Goal: Task Accomplishment & Management: Manage account settings

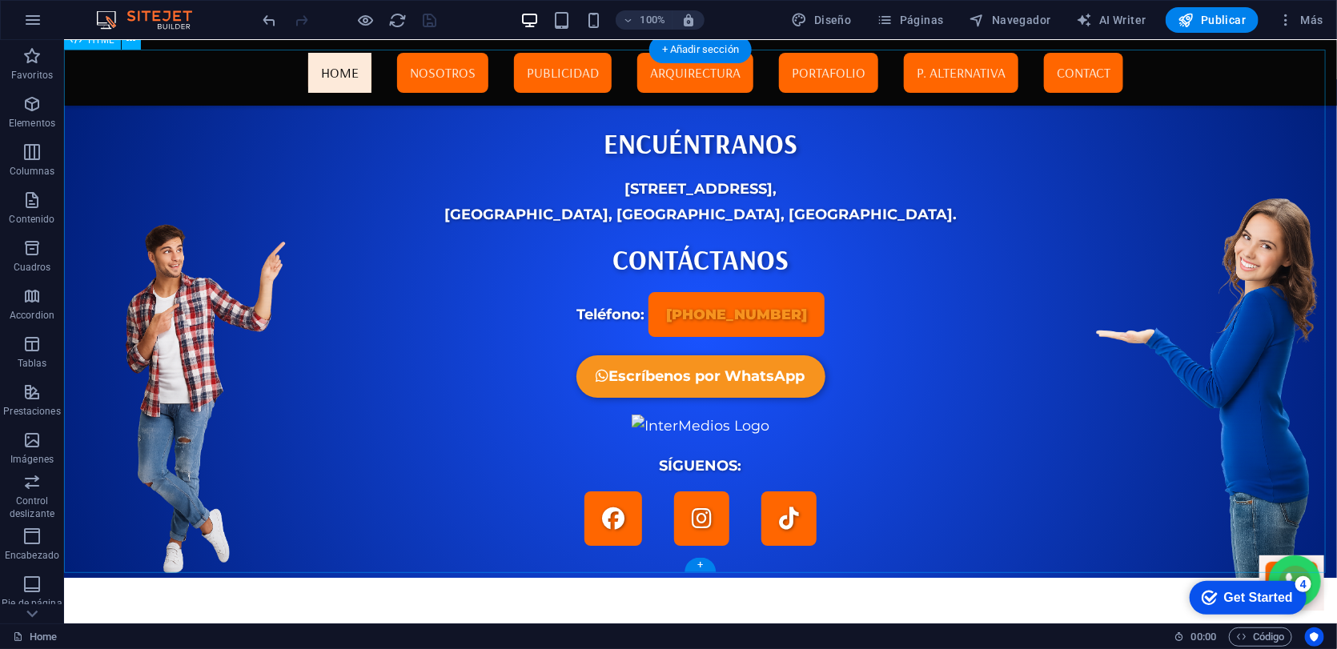
click at [860, 310] on div "InterMedios Contacto ENCUÉNTRANOS [STREET_ADDRESS]. CONTÁCTANOS Teléfono: [PHON…" at bounding box center [699, 315] width 1273 height 523
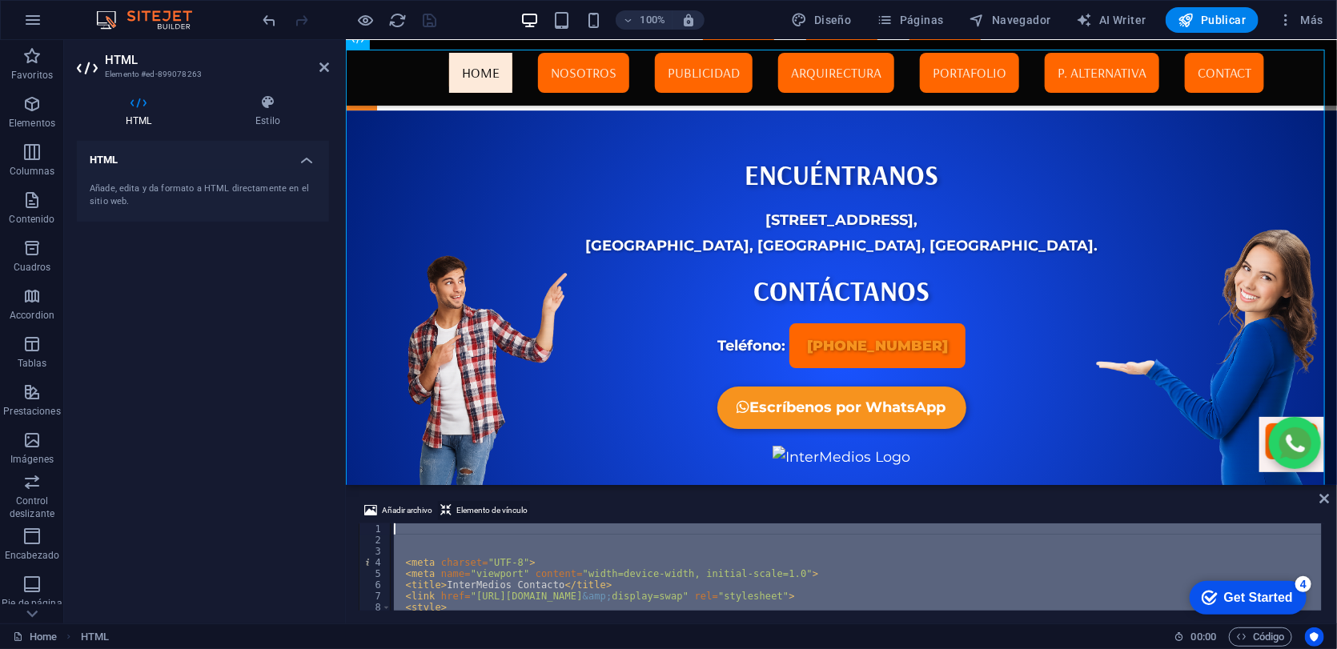
drag, startPoint x: 557, startPoint y: 588, endPoint x: 451, endPoint y: 503, distance: 136.1
click at [451, 503] on div "Añadir archivo Elemento de vínculo 1 2 3 4 5 6 7 8 9 < meta charset = "UTF-8" >…" at bounding box center [841, 556] width 965 height 110
paste textarea
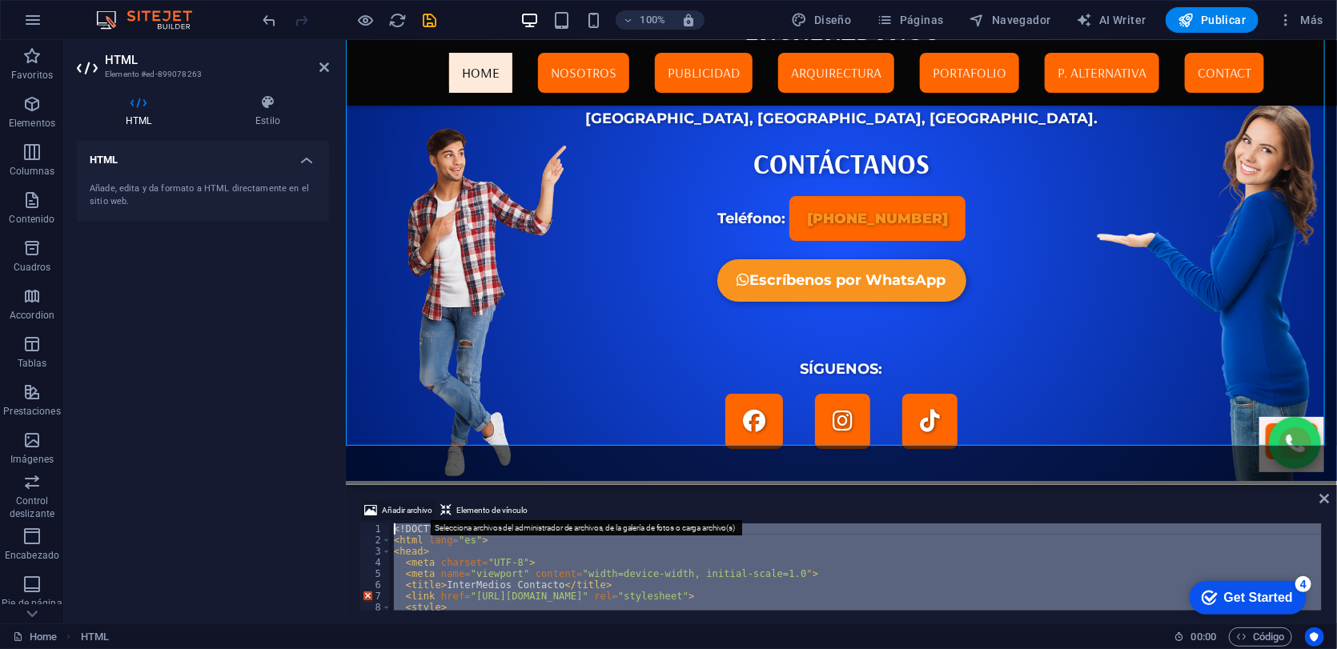
drag, startPoint x: 478, startPoint y: 594, endPoint x: 433, endPoint y: 501, distance: 103.1
click at [433, 501] on div "Añadir archivo Elemento de vínculo </html> 1 2 3 4 5 6 7 8 9 <! DOCTYPE html > …" at bounding box center [841, 556] width 965 height 110
type textarea "<!DOCTYPE html> <html lang="es">"
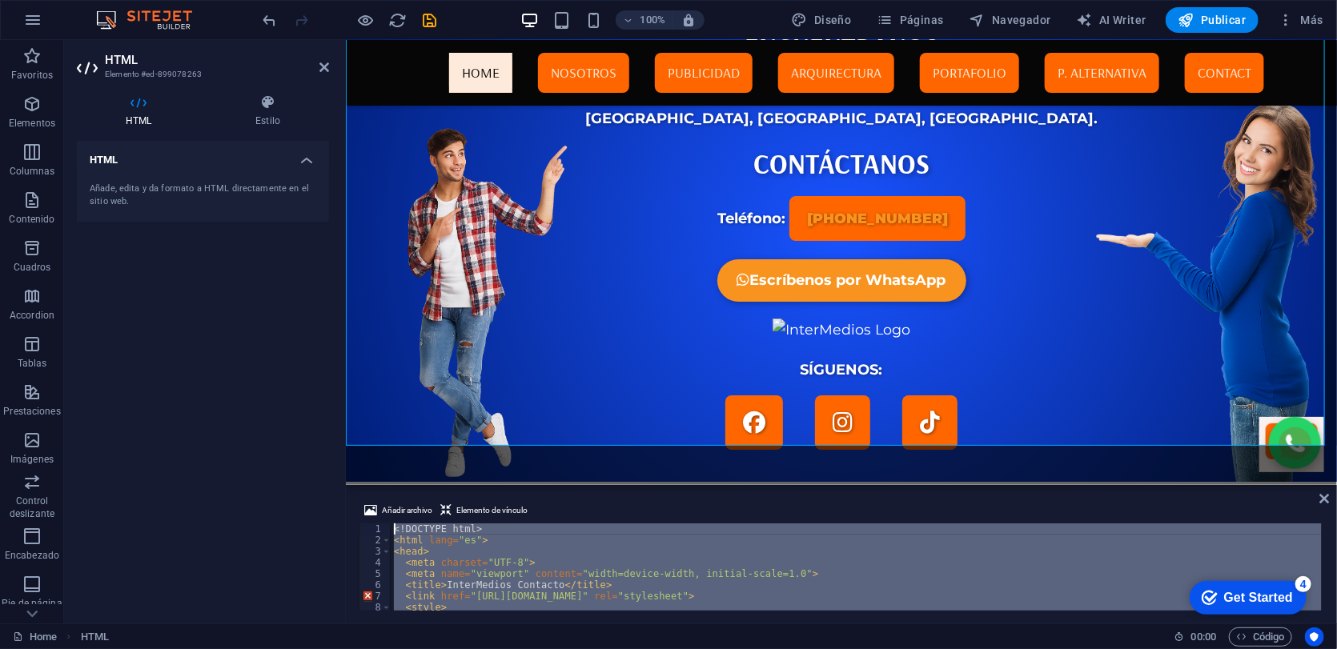
paste textarea
drag, startPoint x: 849, startPoint y: 604, endPoint x: 432, endPoint y: 483, distance: 434.4
type textarea "<!DOCTYPE html> <html lang="es">"
paste textarea
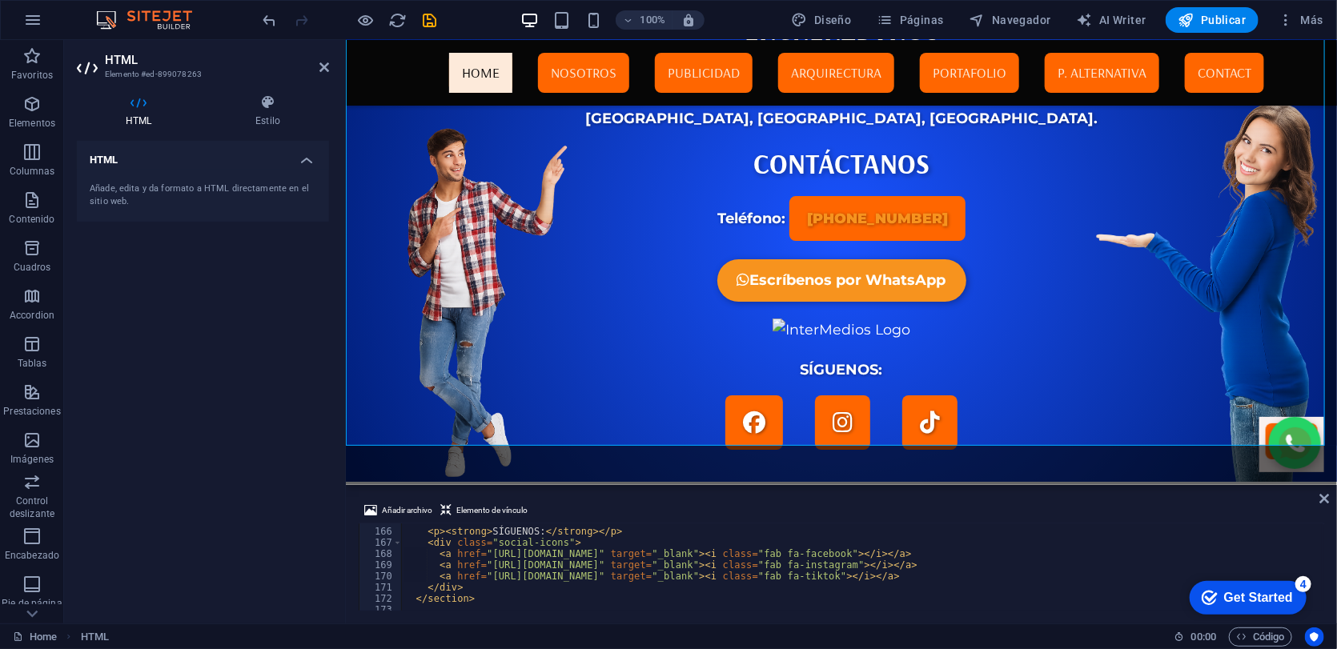
scroll to position [1930, 0]
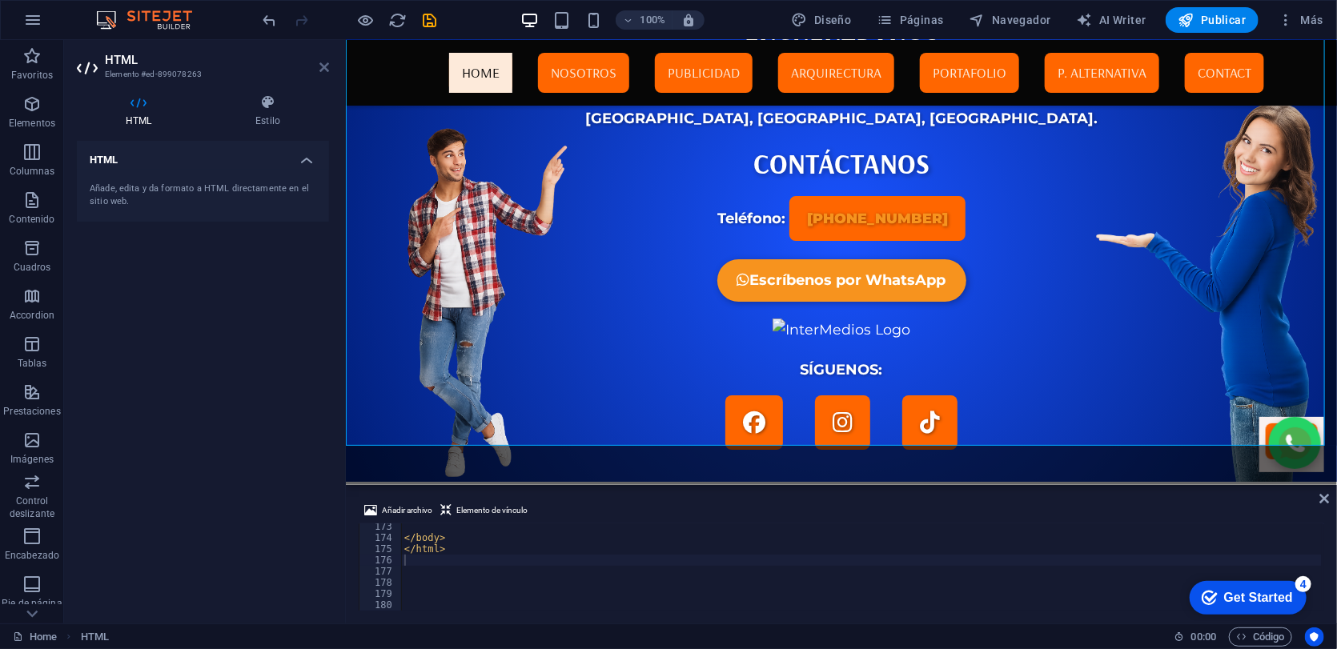
click at [320, 68] on icon at bounding box center [324, 67] width 10 height 13
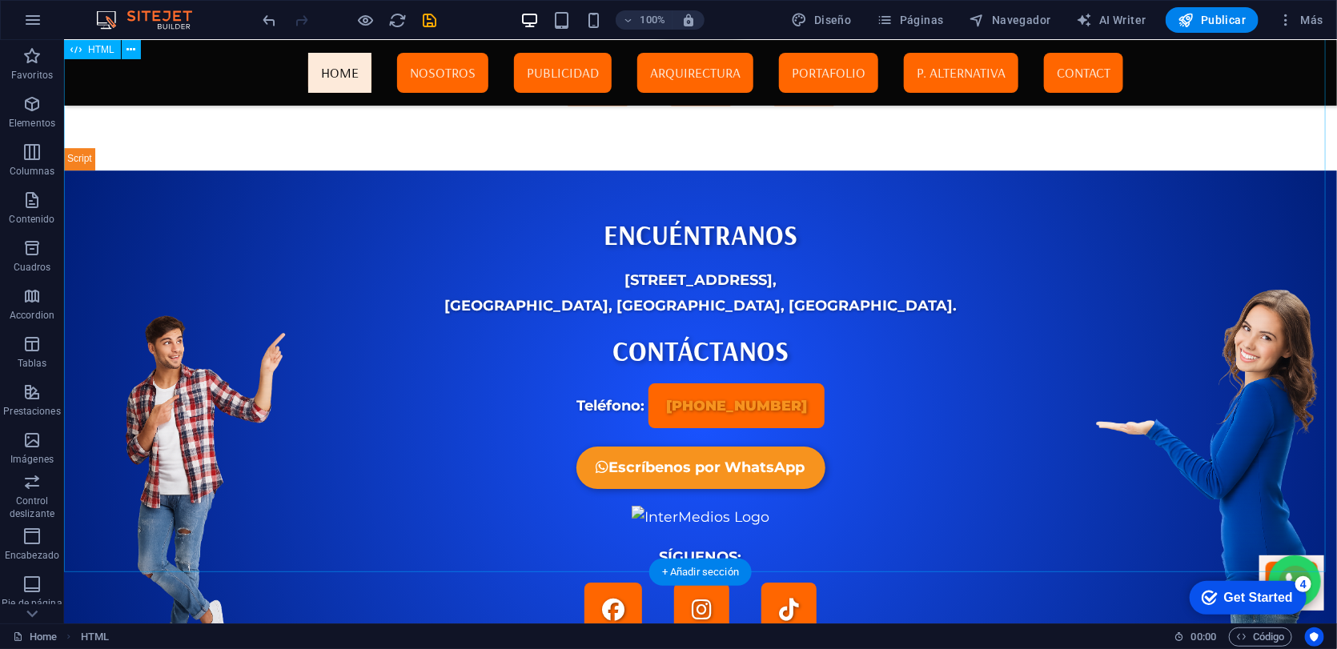
scroll to position [5620, 0]
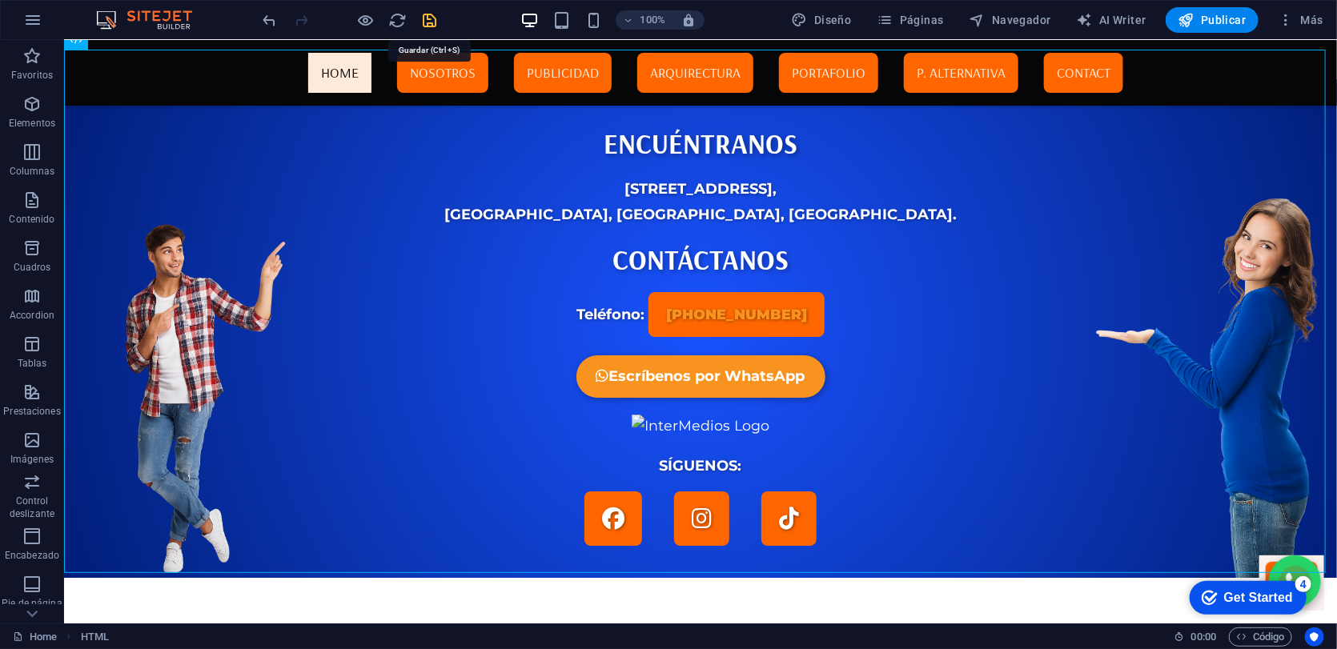
click at [427, 26] on icon "save" at bounding box center [430, 20] width 18 height 18
click at [464, 234] on div "InterMedios Contacto ENCUÉNTRANOS [STREET_ADDRESS]. CONTÁCTANOS Teléfono: [PHON…" at bounding box center [699, 315] width 1273 height 523
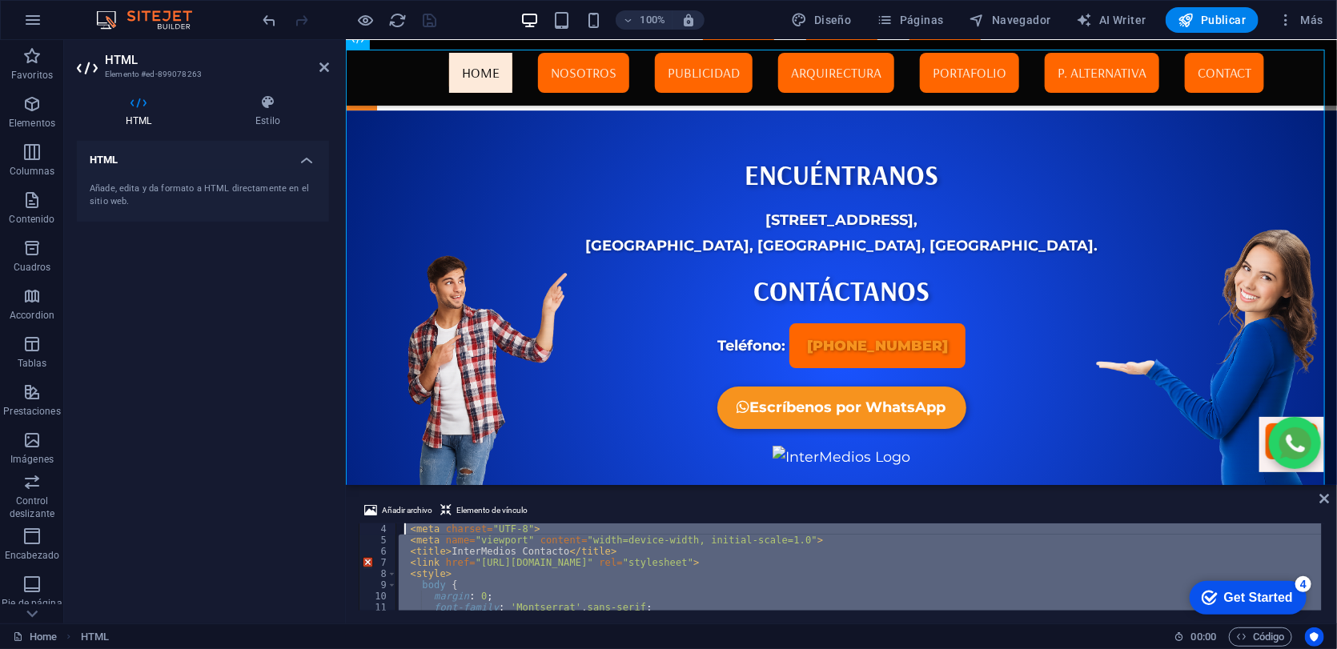
scroll to position [0, 0]
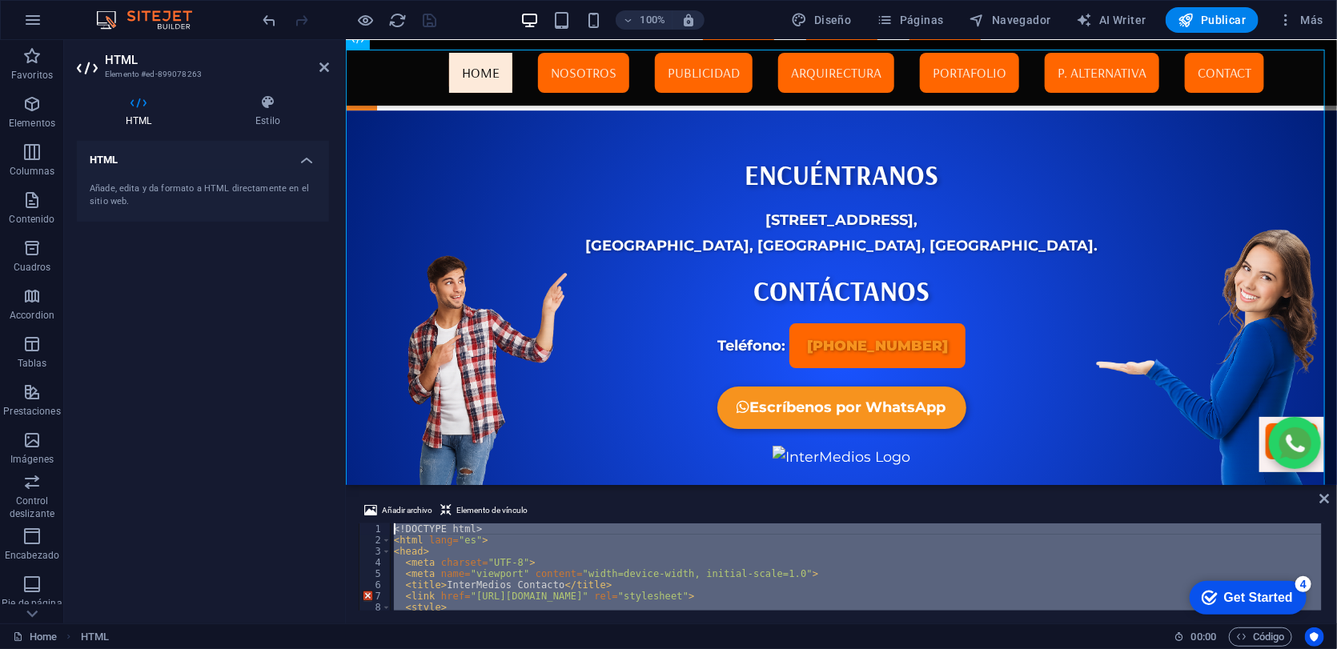
drag, startPoint x: 479, startPoint y: 566, endPoint x: 406, endPoint y: 500, distance: 98.6
click at [406, 500] on div "Añadir archivo Elemento de vínculo 1 2 3 4 5 6 7 8 9 <! DOCTYPE html > < html l…" at bounding box center [841, 555] width 991 height 135
type textarea "<!DOCTYPE html> <html lang="es">"
click at [482, 259] on div "InterMedios Contacto ENCUÉNTRANOS [STREET_ADDRESS]. CONTÁCTANOS Teléfono: [PHON…" at bounding box center [840, 346] width 991 height 523
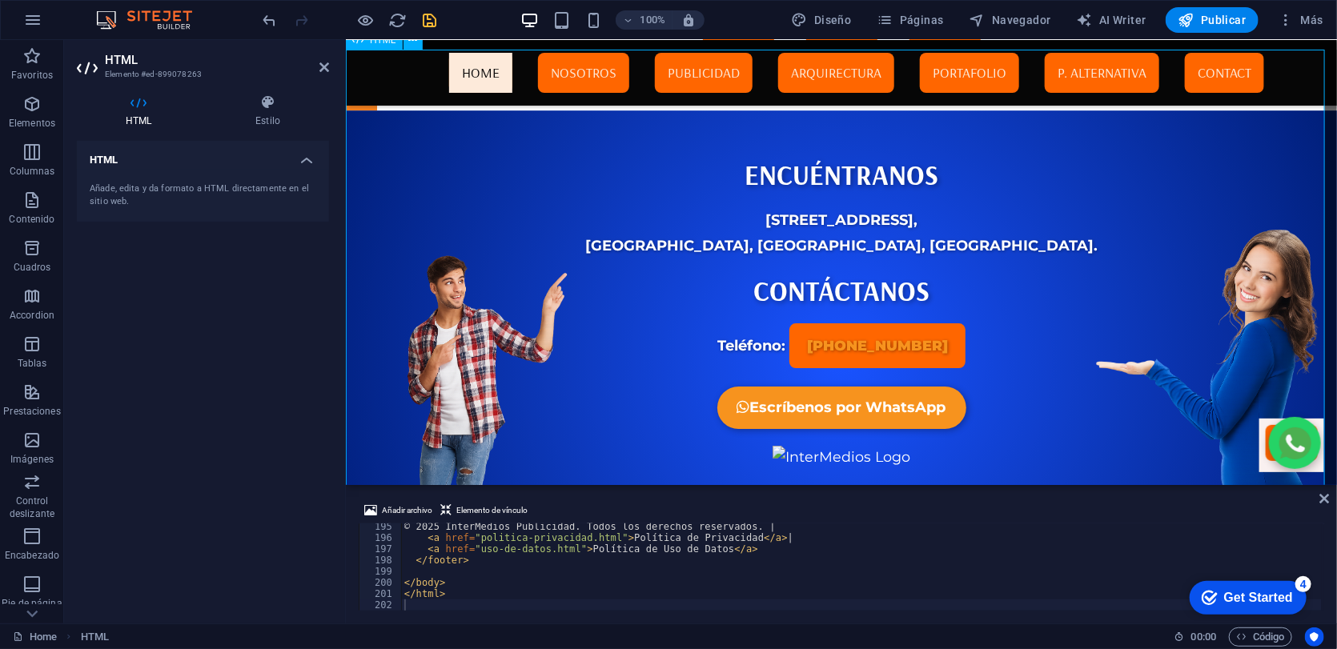
scroll to position [5848, 0]
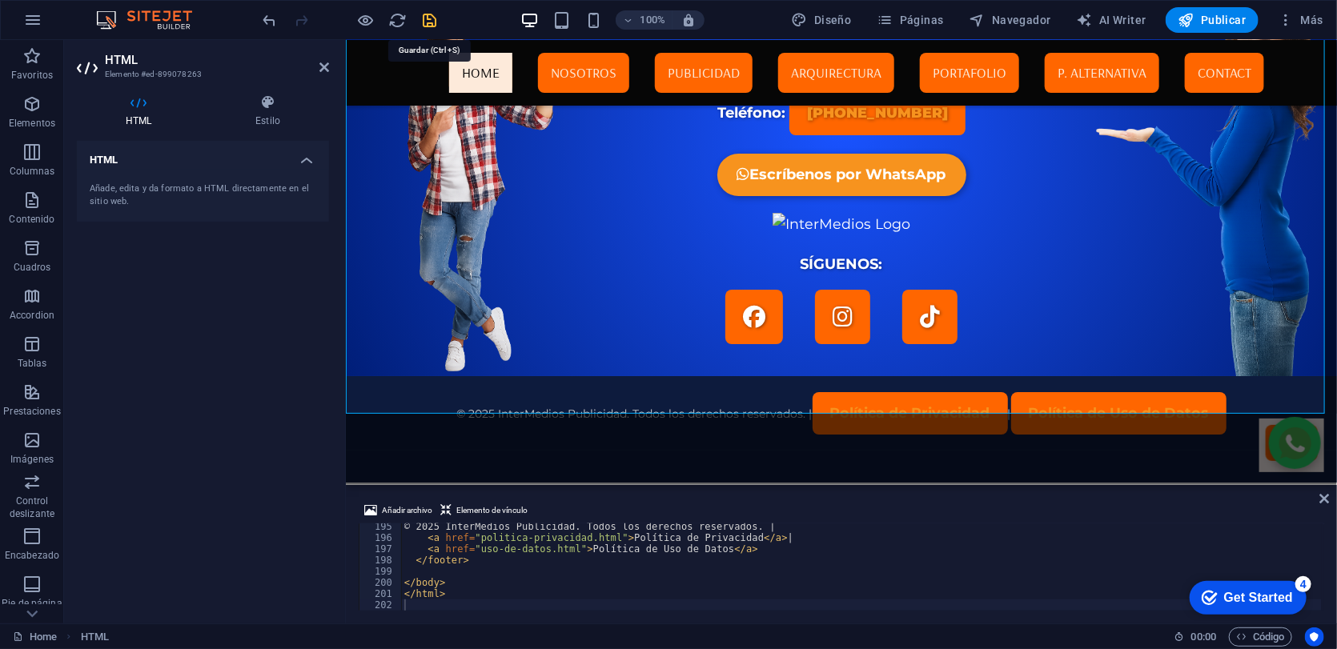
click at [437, 15] on icon "save" at bounding box center [430, 20] width 18 height 18
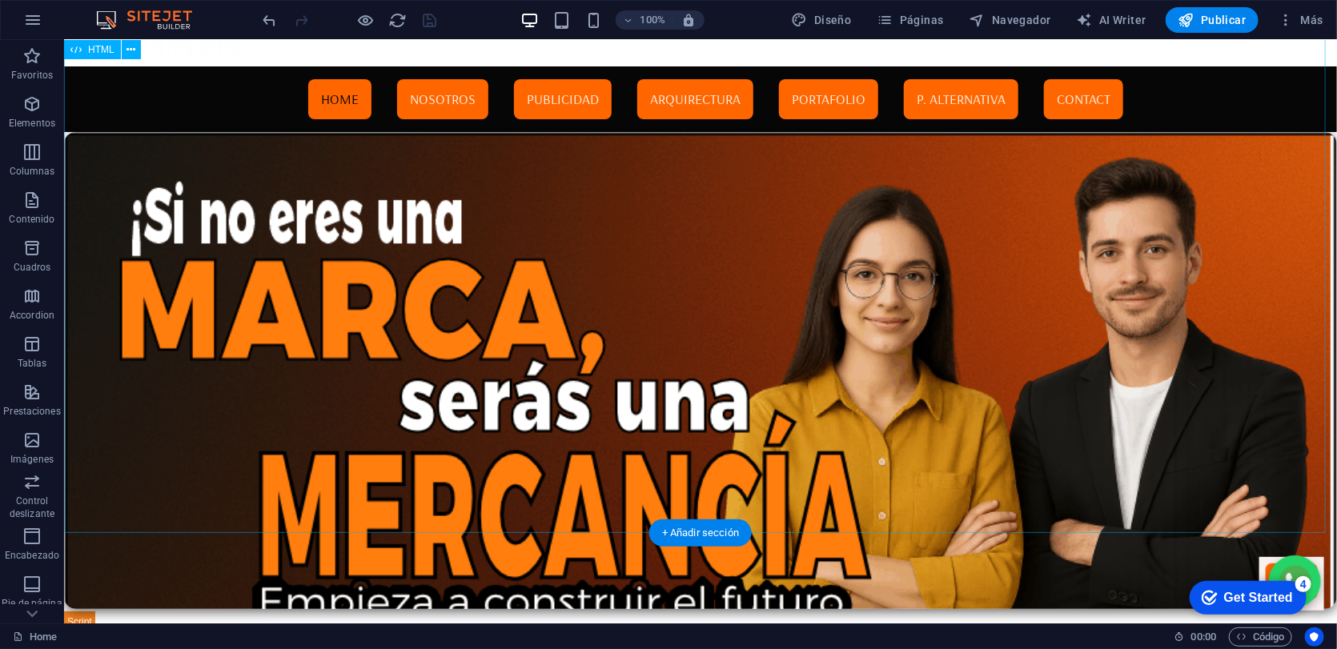
scroll to position [0, 0]
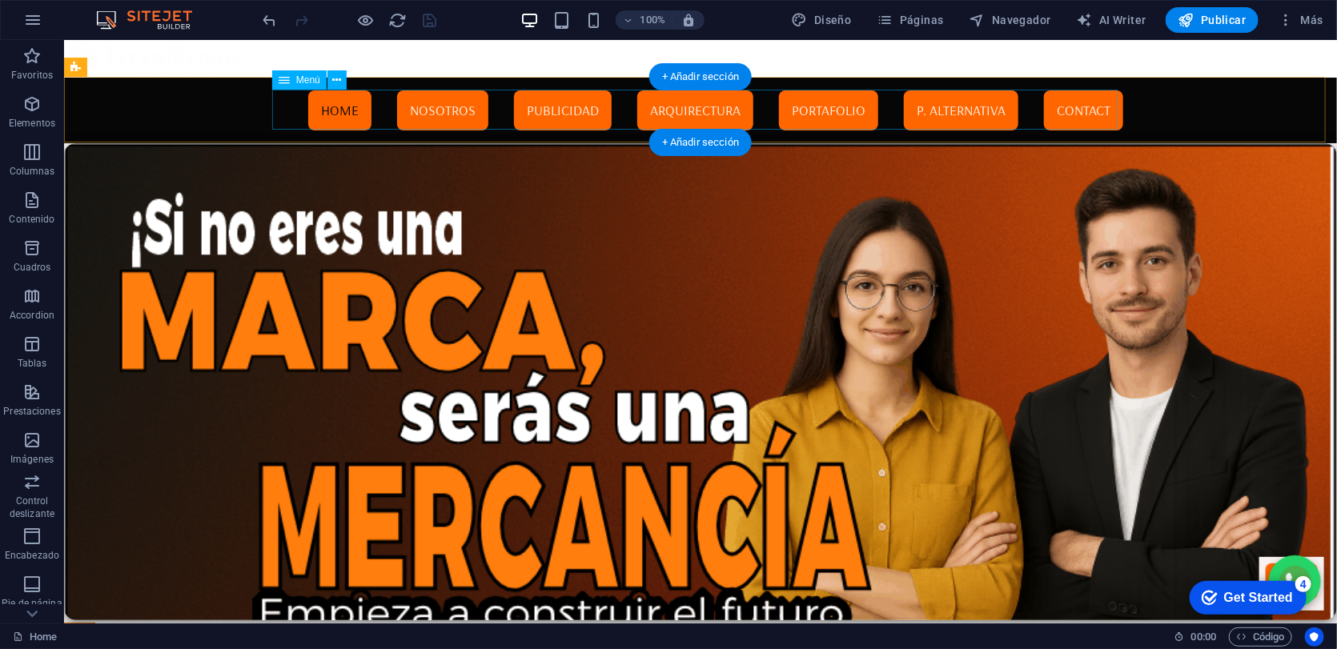
click at [426, 112] on nav "Home Nosotros Publicidad Arquirectura Portafolio P. Alternativa Contact" at bounding box center [699, 110] width 845 height 40
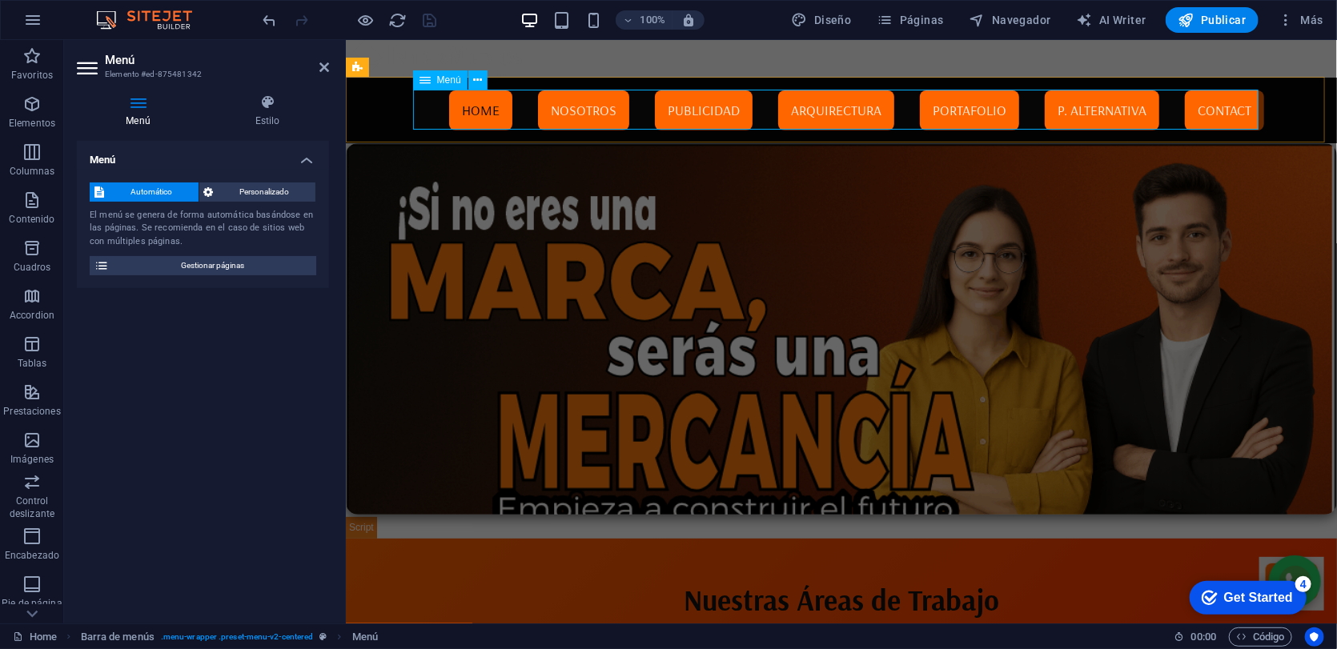
click at [578, 114] on nav "Home Nosotros Publicidad Arquirectura Portafolio P. Alternativa Contact" at bounding box center [840, 110] width 845 height 40
click at [327, 70] on icon at bounding box center [324, 67] width 10 height 13
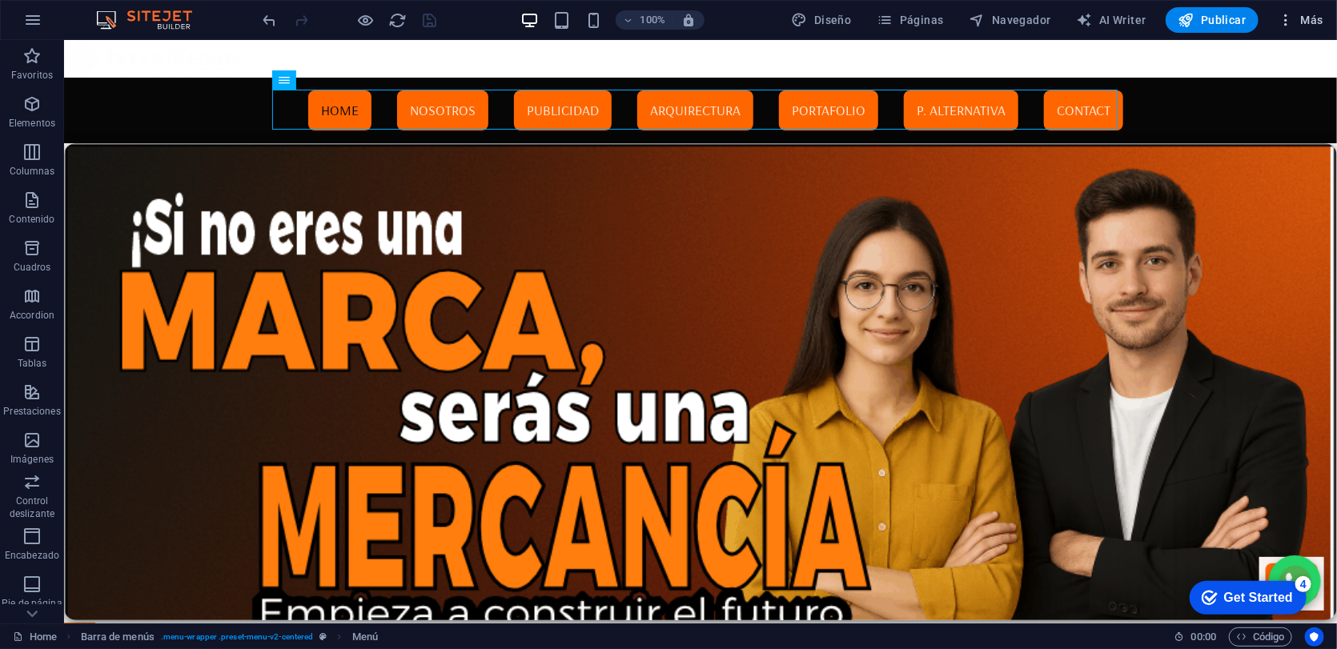
click at [1309, 10] on button "Más" at bounding box center [1300, 20] width 58 height 26
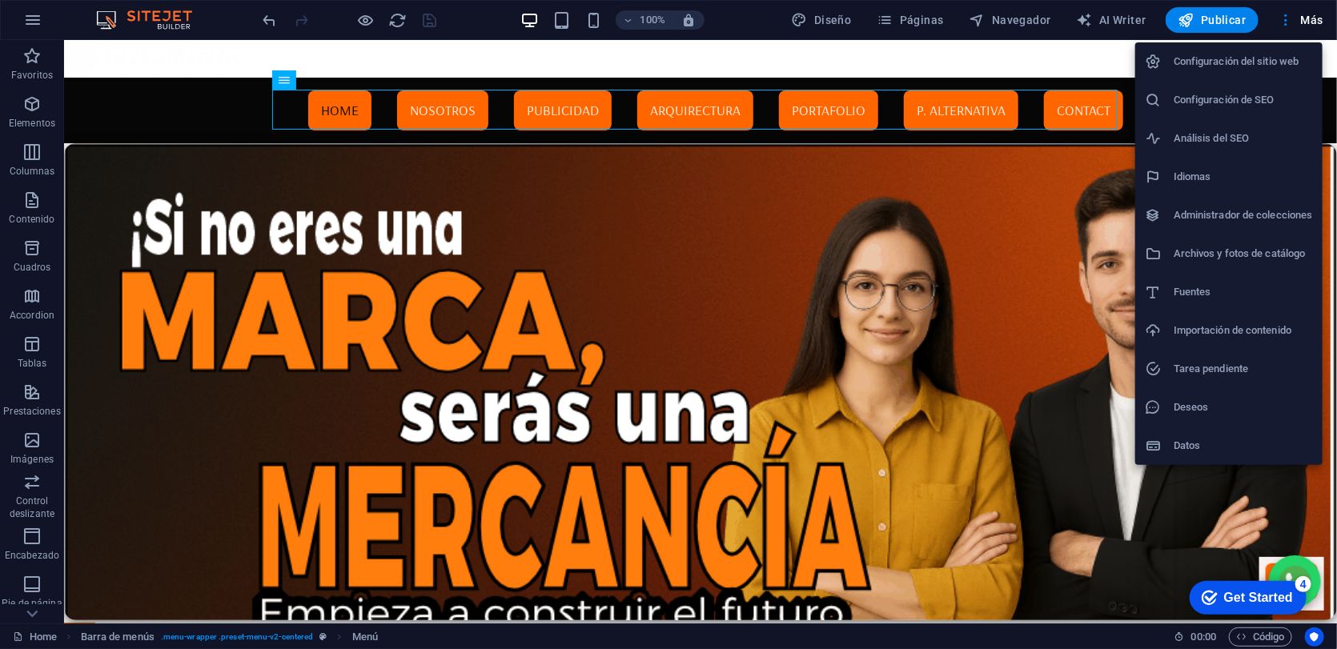
click at [1034, 18] on div at bounding box center [668, 324] width 1337 height 649
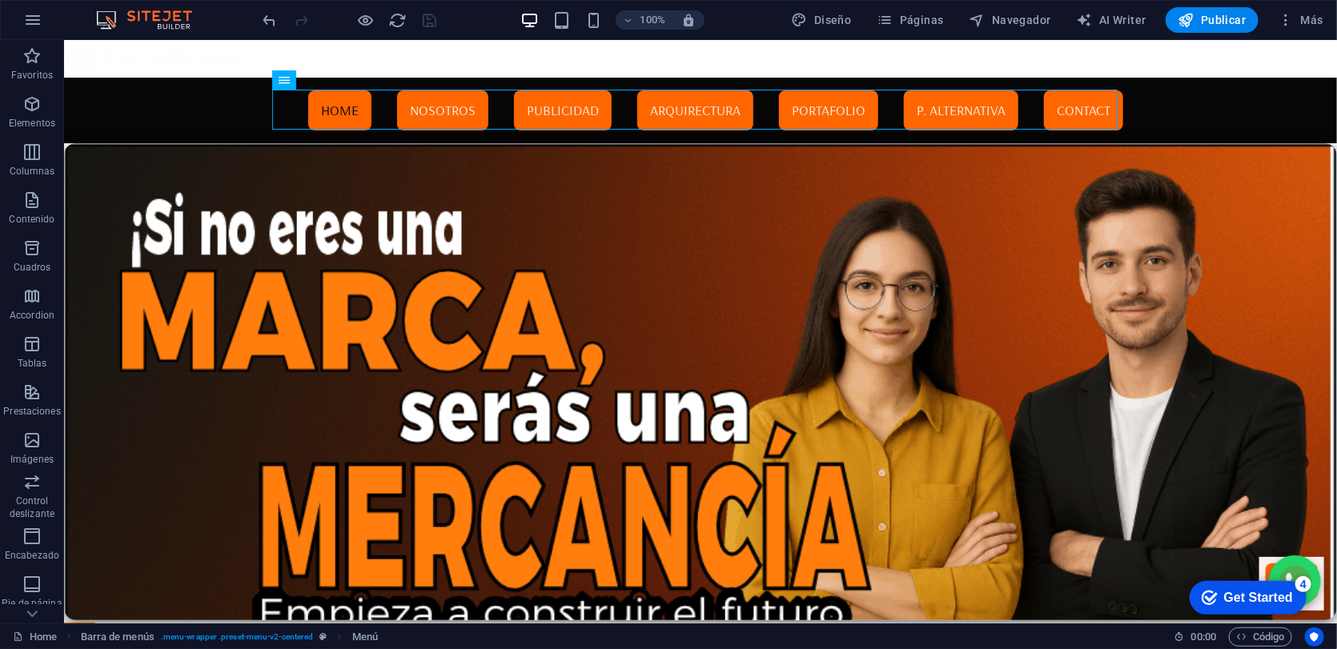
click at [1034, 18] on span "Navegador" at bounding box center [1010, 20] width 82 height 16
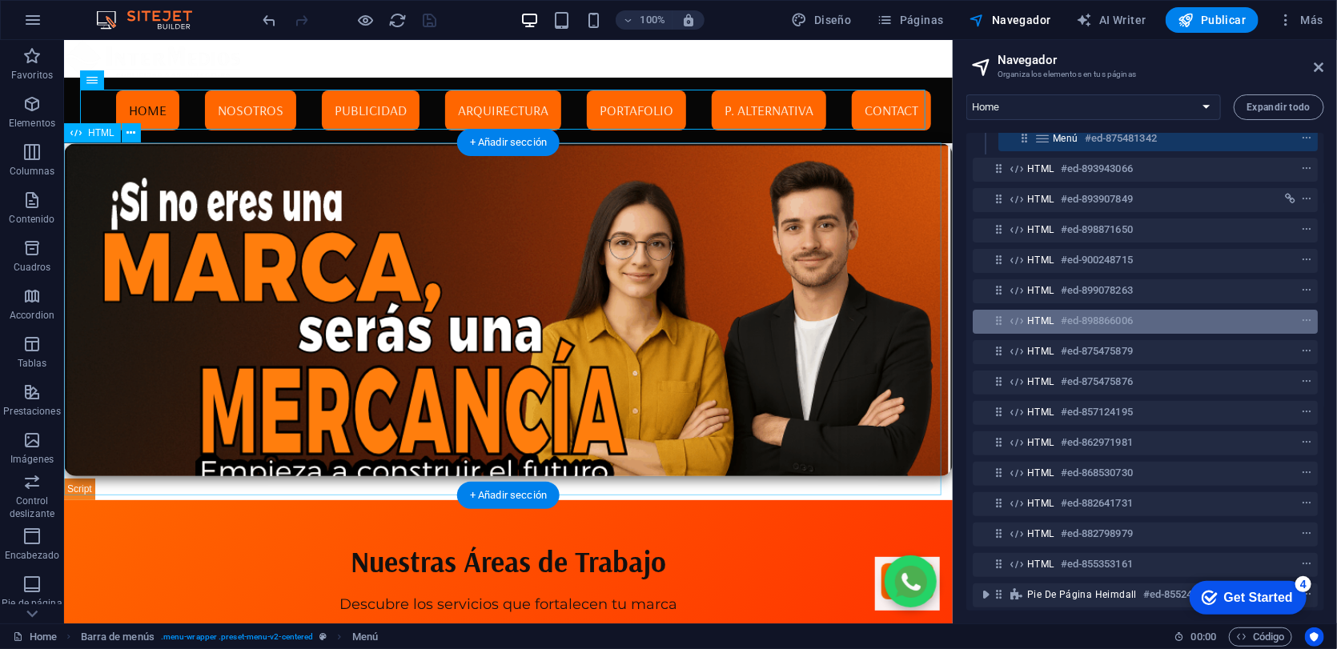
scroll to position [148, 0]
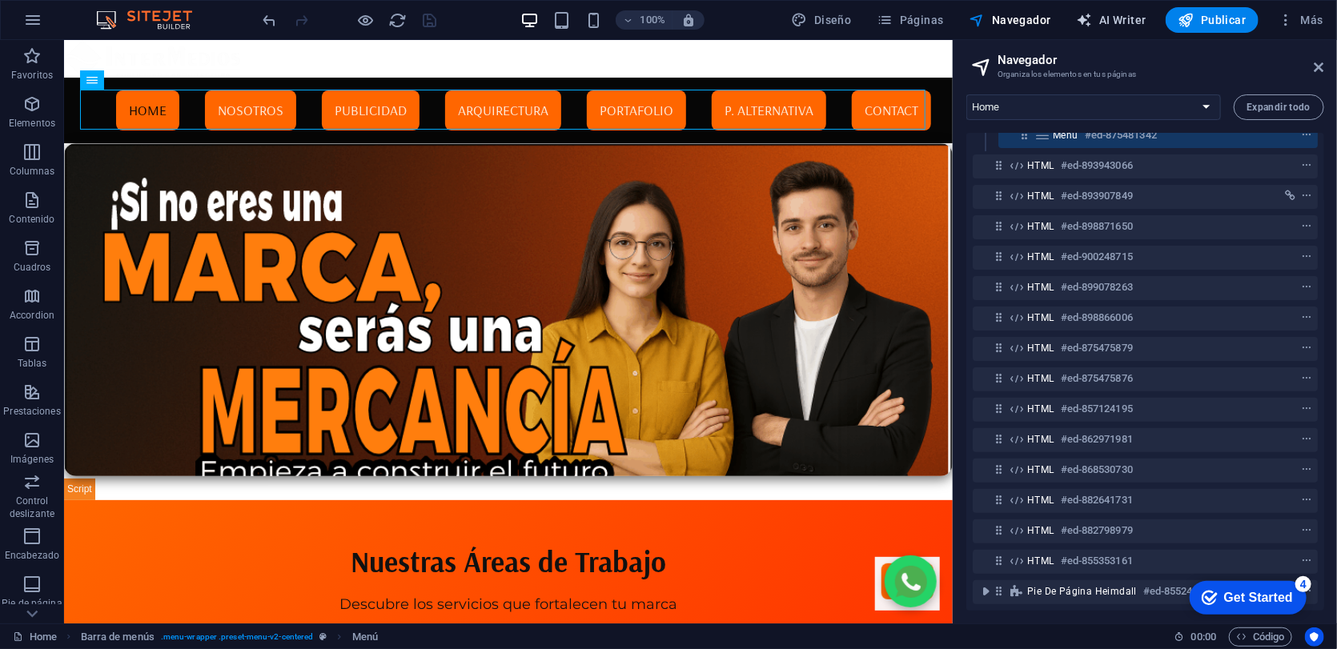
click at [1116, 26] on span "AI Writer" at bounding box center [1111, 20] width 70 height 16
select select "English"
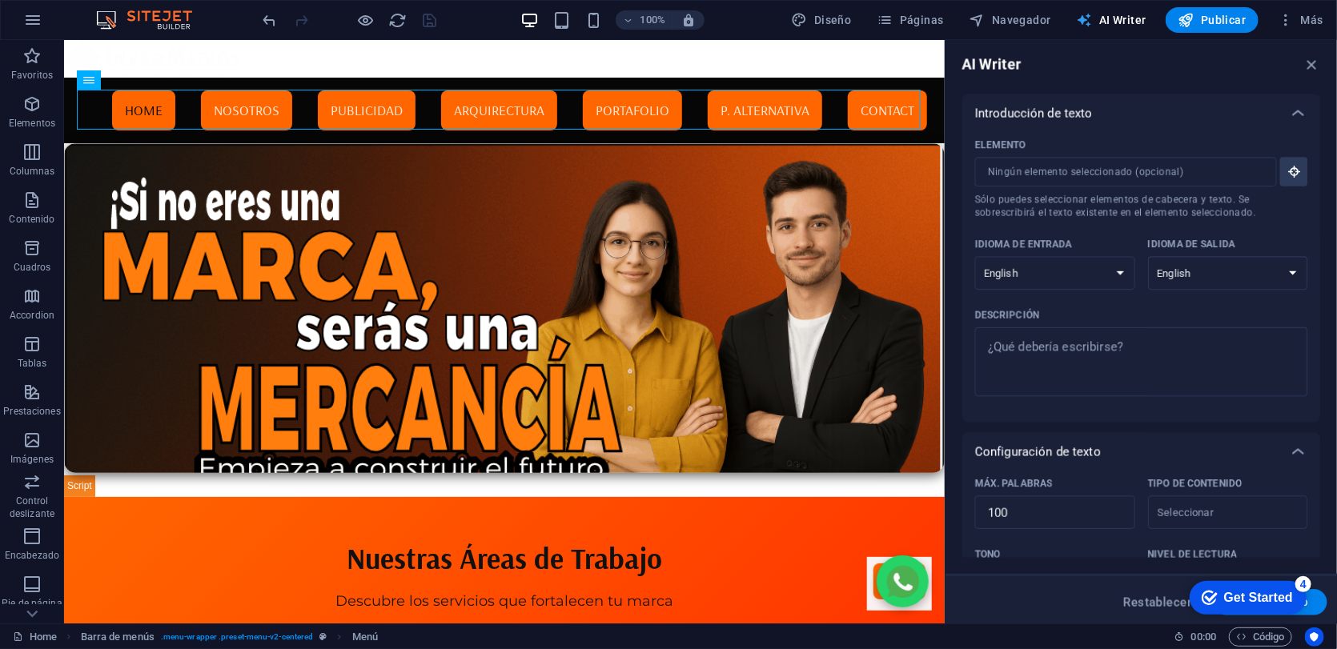
scroll to position [0, 0]
click at [852, 14] on span "Diseño" at bounding box center [822, 20] width 60 height 16
select select "rem"
select select "400"
select select "px"
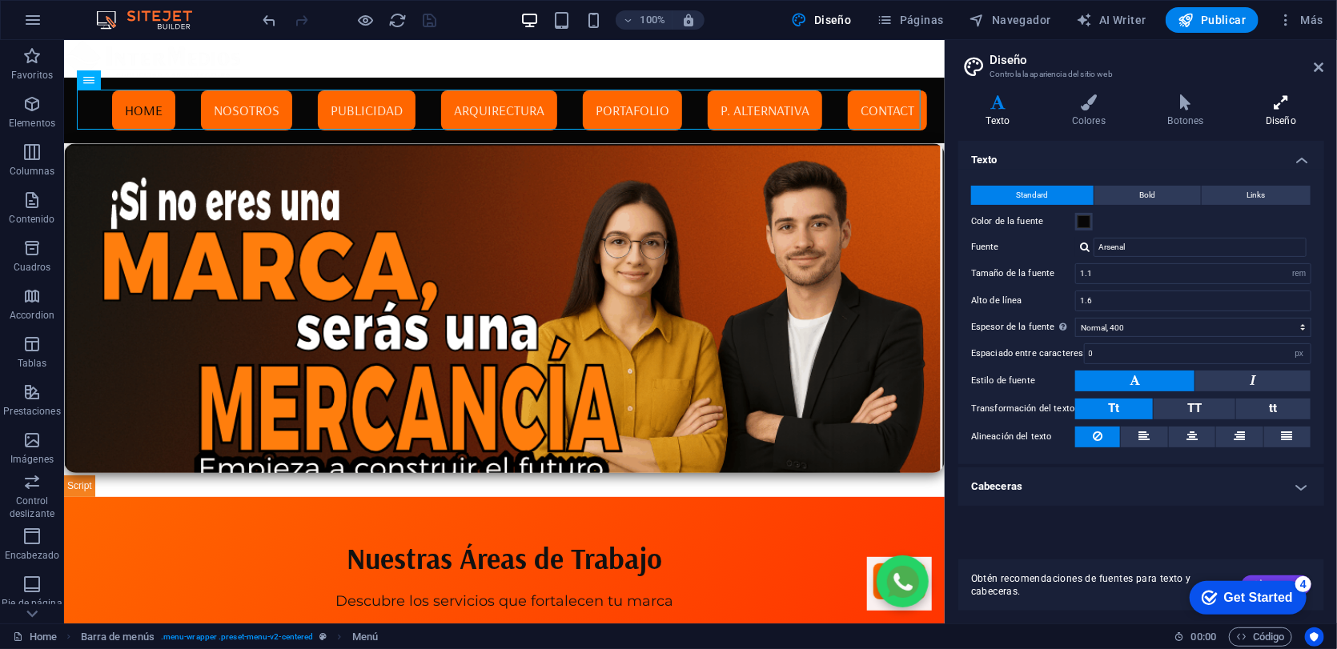
click at [1285, 117] on h4 "Diseño" at bounding box center [1281, 111] width 86 height 34
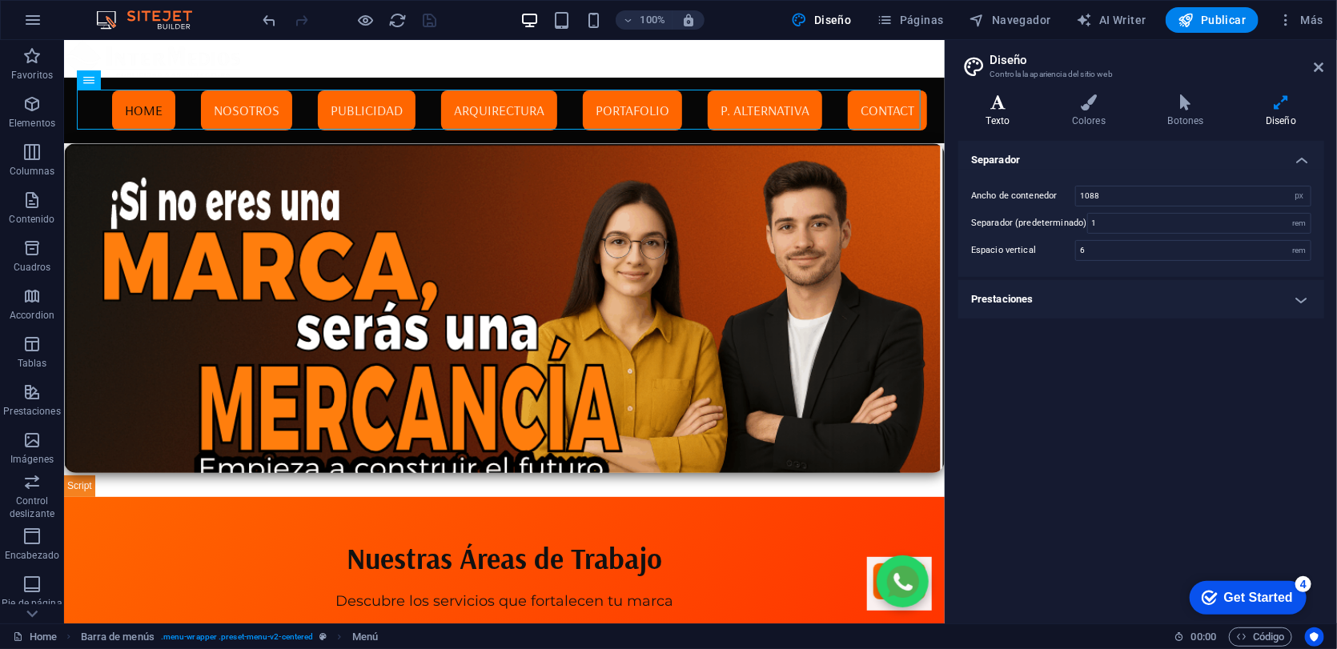
click at [1000, 118] on h4 "Texto" at bounding box center [1001, 111] width 86 height 34
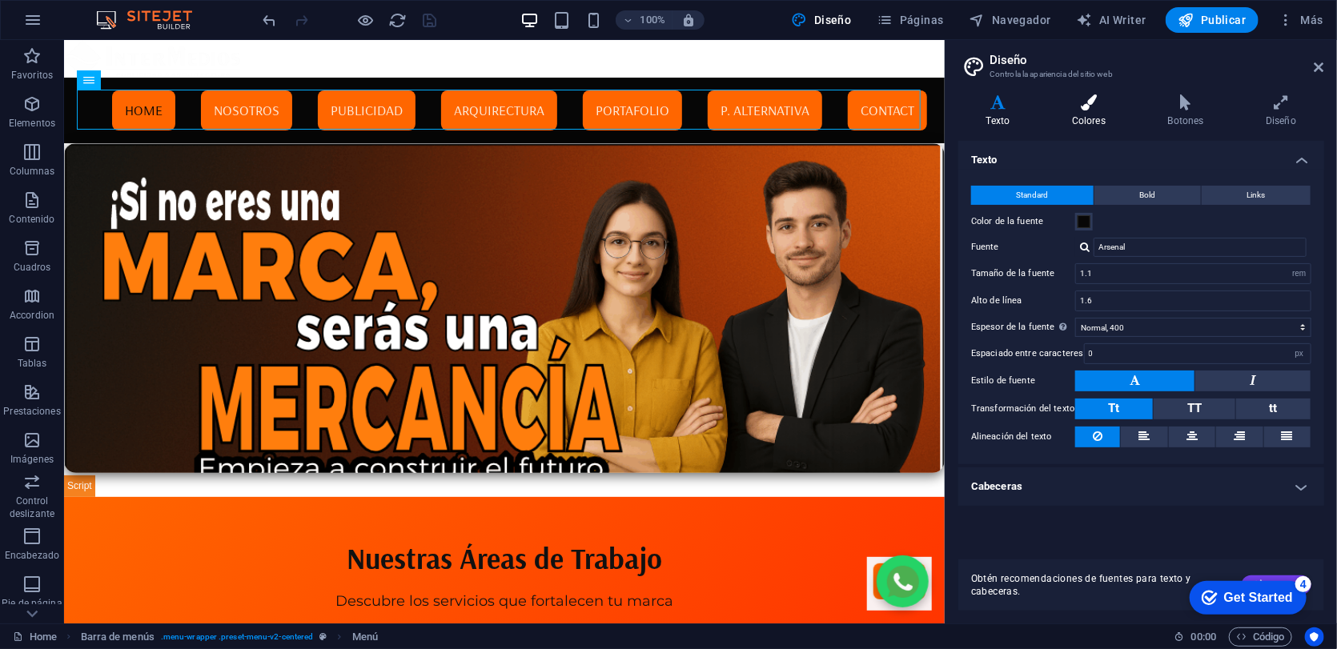
click at [1093, 122] on h4 "Colores" at bounding box center [1092, 111] width 96 height 34
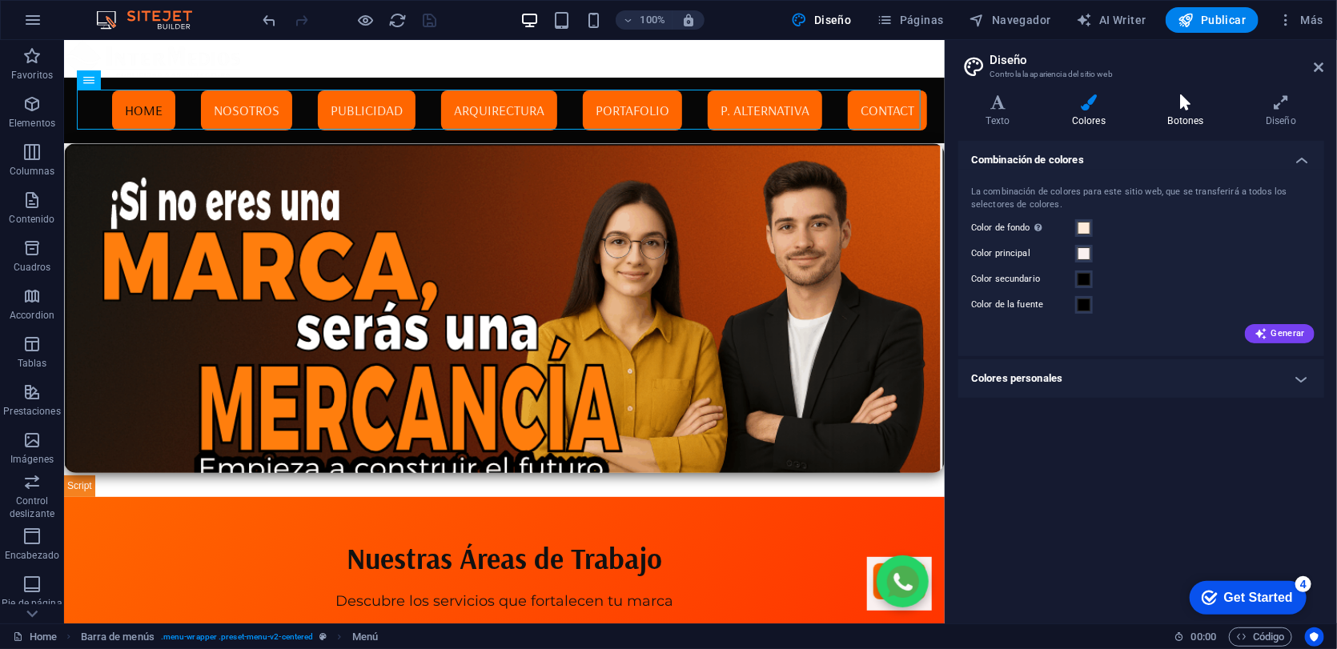
click at [1177, 122] on h4 "Botones" at bounding box center [1189, 111] width 98 height 34
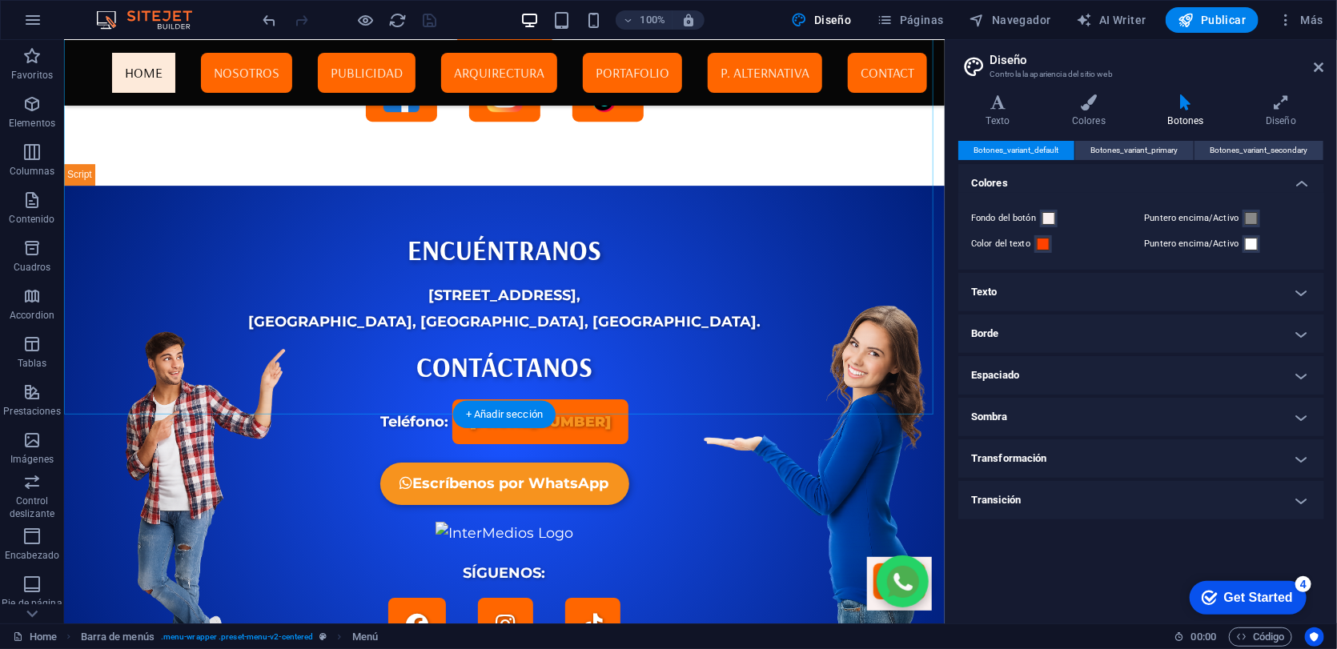
scroll to position [6074, 0]
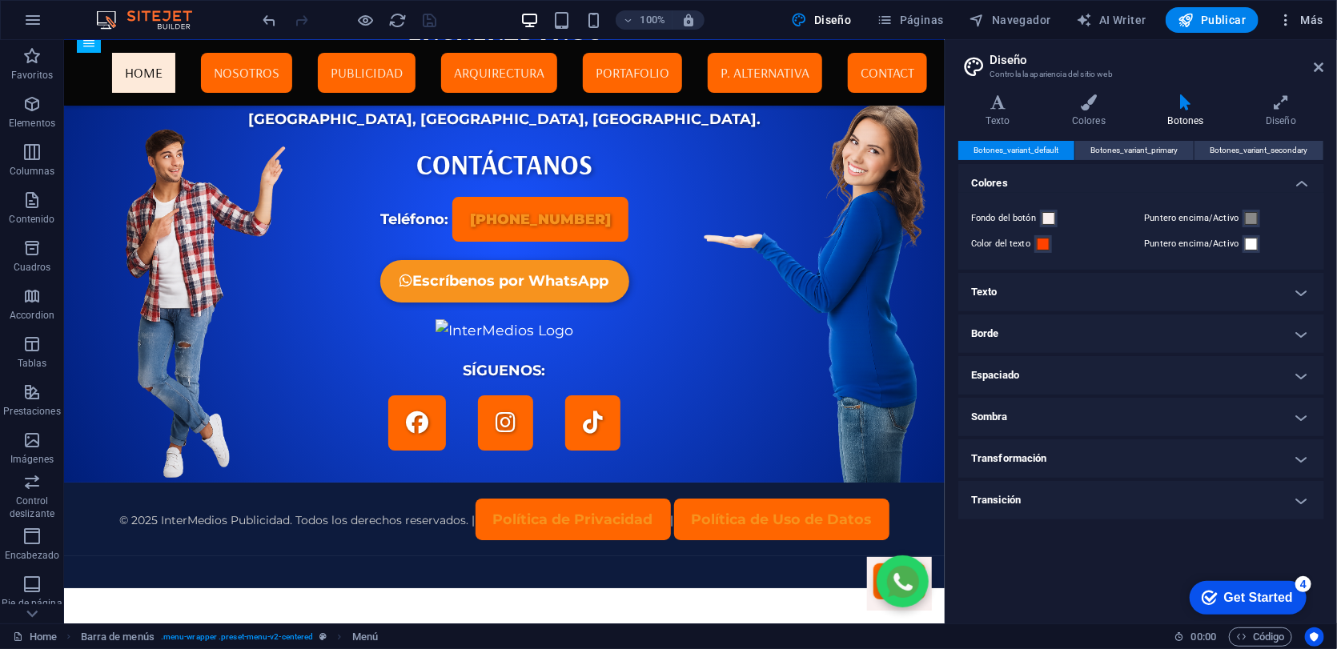
click at [1301, 14] on span "Más" at bounding box center [1300, 20] width 46 height 16
click at [1317, 20] on span "Más" at bounding box center [1300, 20] width 46 height 16
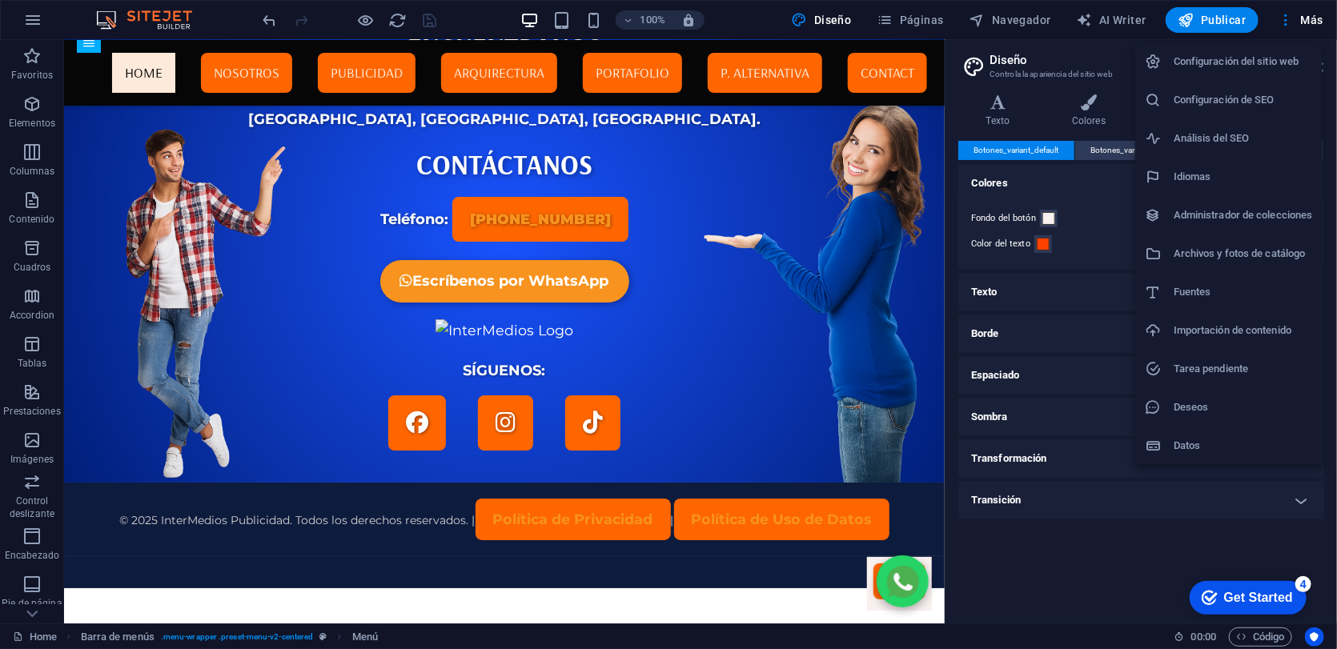
click at [1259, 254] on h6 "Archivos y fotos de catálogo" at bounding box center [1242, 253] width 139 height 19
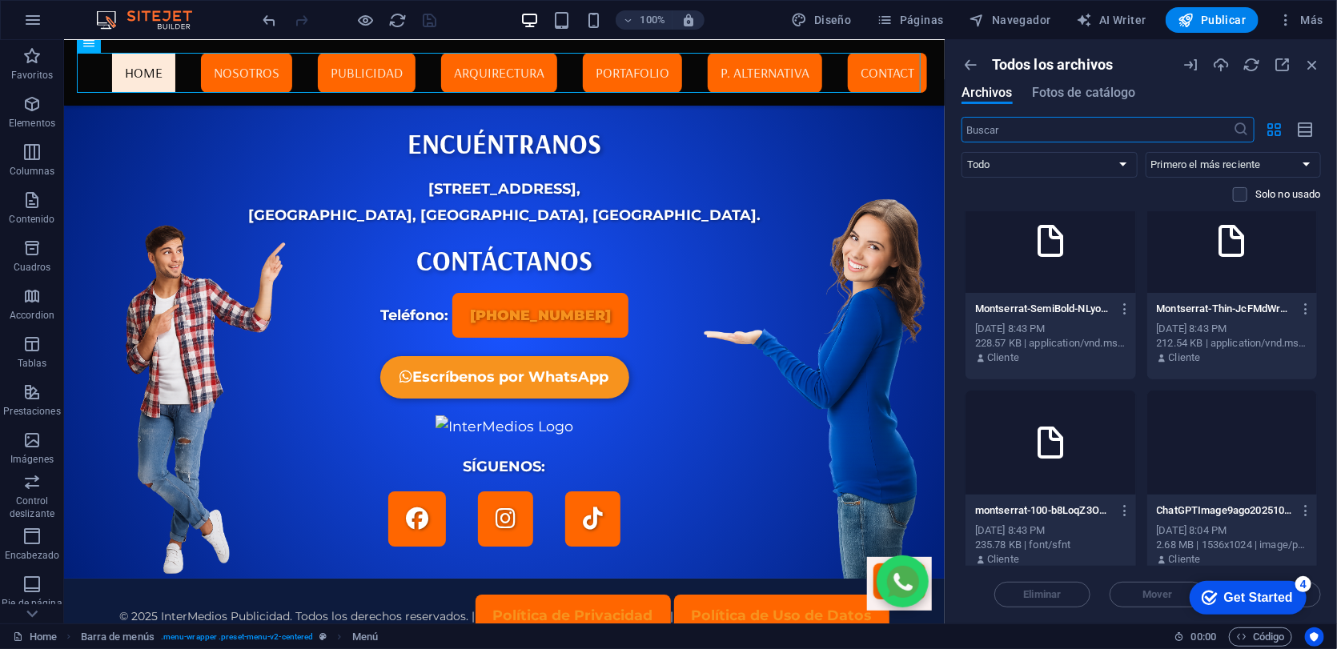
scroll to position [38047, 0]
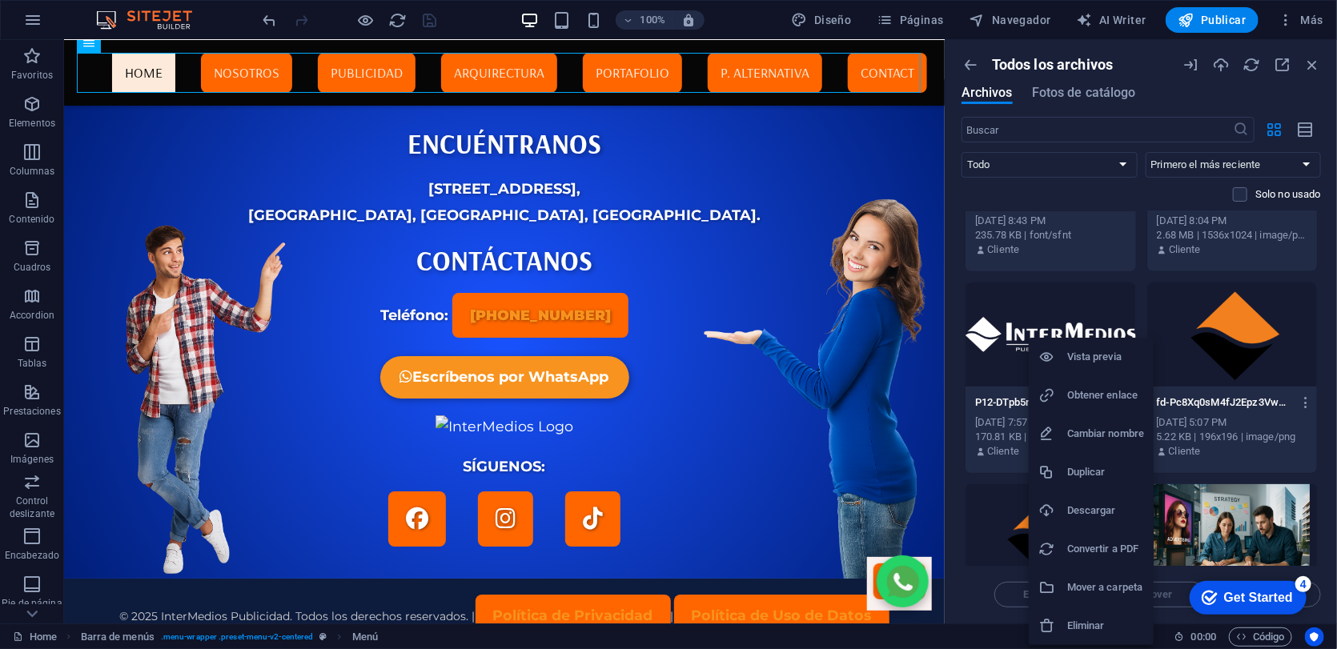
click at [1099, 391] on h6 "Obtener enlace" at bounding box center [1105, 395] width 77 height 19
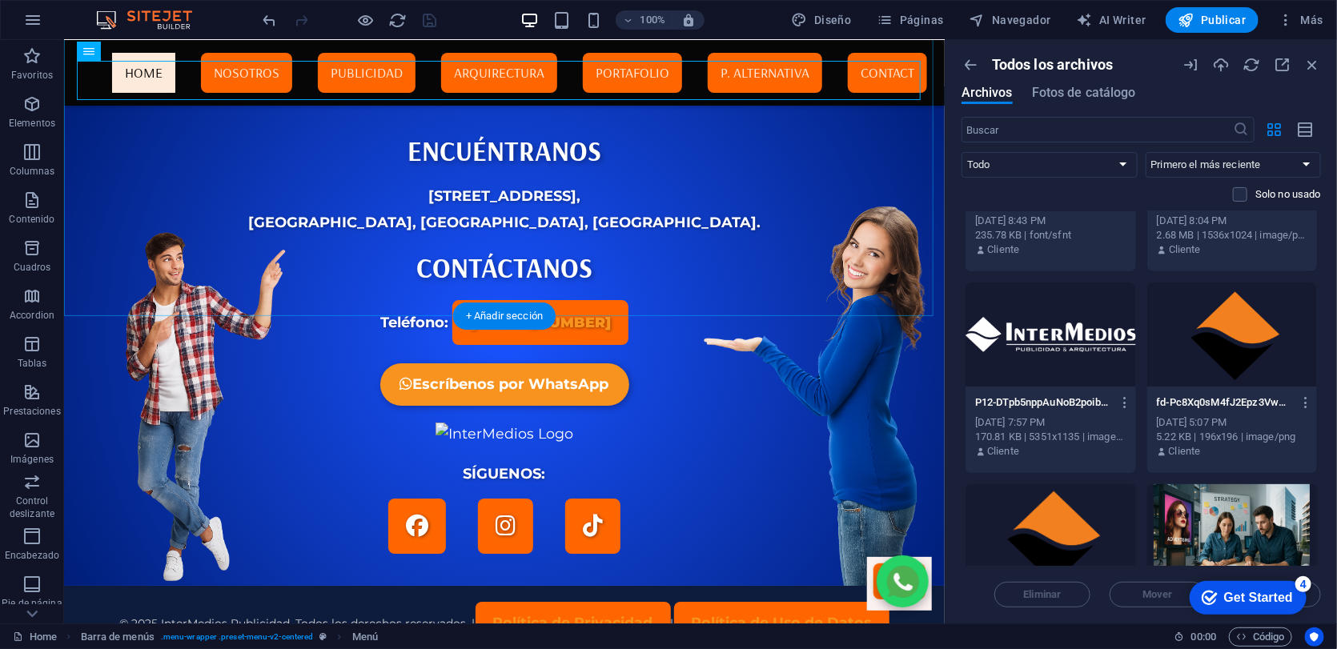
scroll to position [6074, 0]
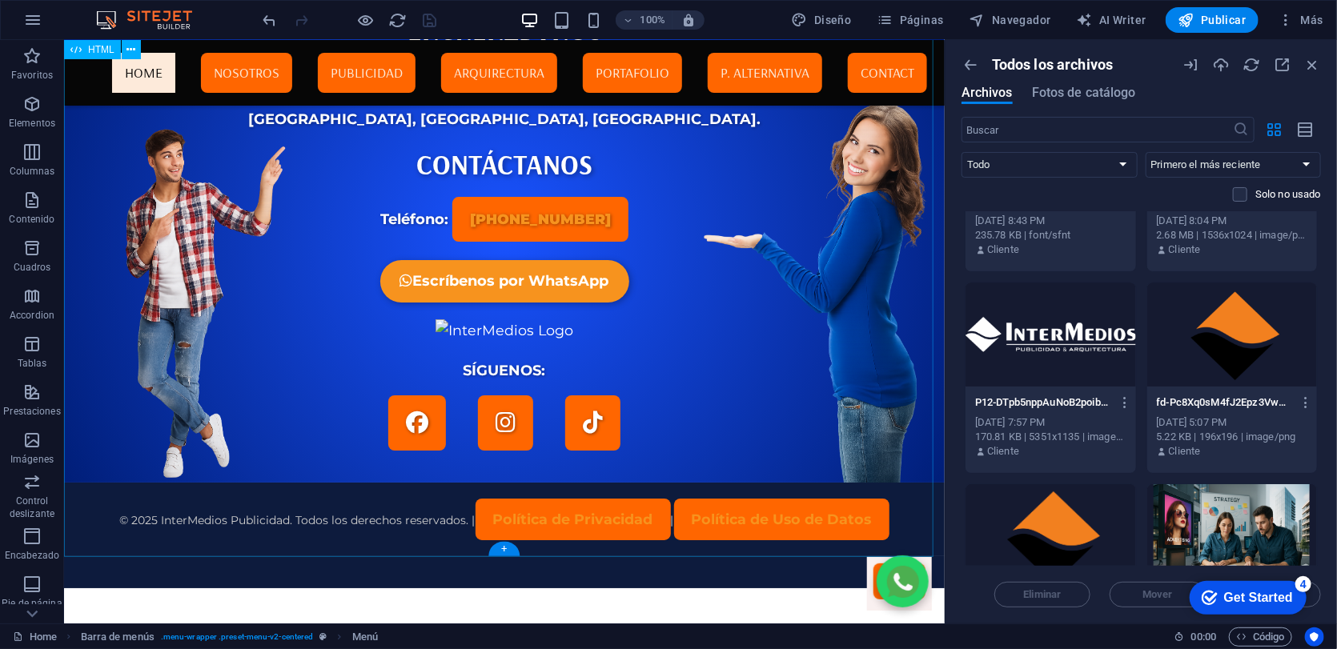
click at [372, 318] on div "InterMedios Contacto ENCUÉNTRANOS [STREET_ADDRESS]. CONTÁCTANOS Teléfono: [PHON…" at bounding box center [503, 256] width 880 height 597
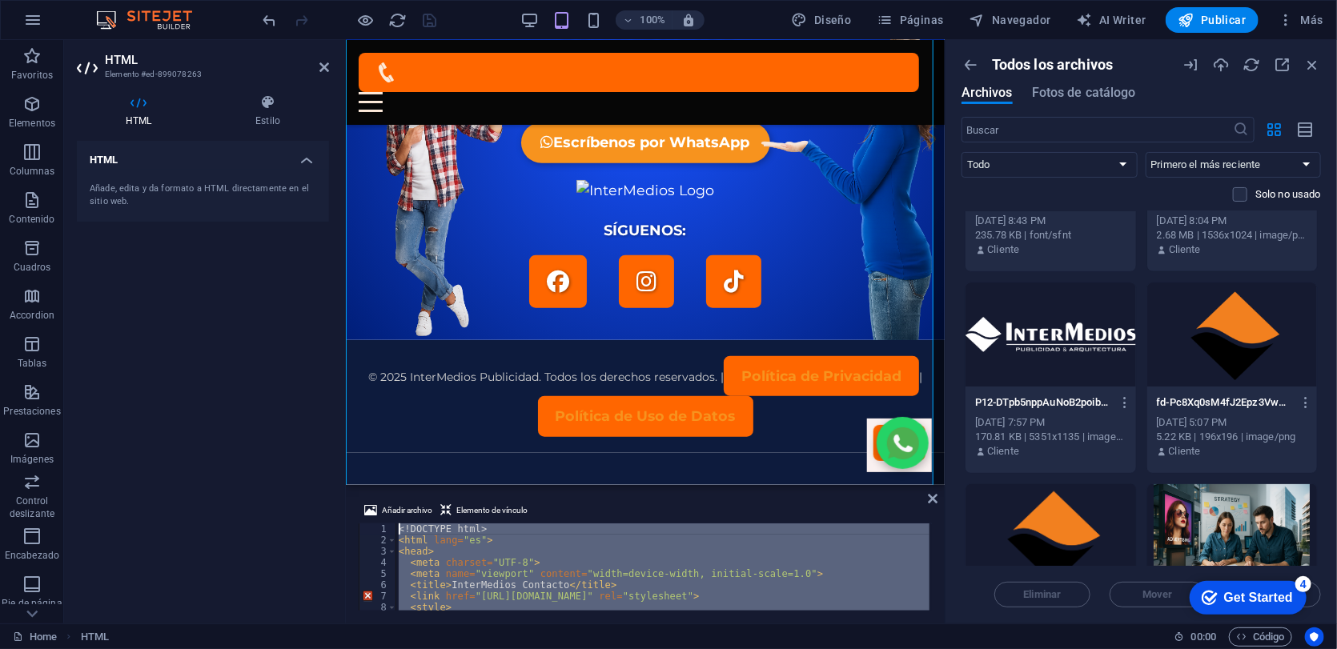
scroll to position [0, 0]
drag, startPoint x: 472, startPoint y: 563, endPoint x: 419, endPoint y: 495, distance: 85.5
click at [419, 495] on div "Añadir archivo Elemento de vínculo 1 2 3 4 5 6 7 8 9 10 <! DOCTYPE html > < htm…" at bounding box center [645, 555] width 599 height 135
type textarea "<!DOCTYPE html> <html lang="es">"
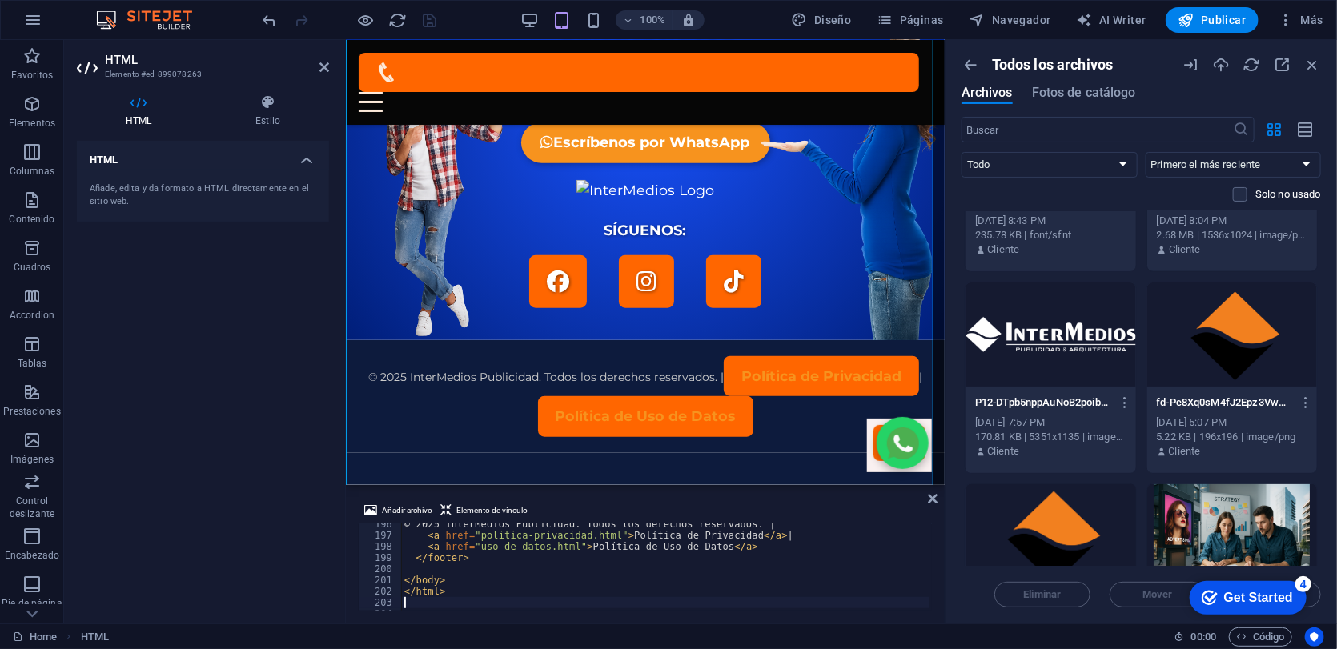
scroll to position [2189, 0]
click at [320, 67] on icon at bounding box center [324, 67] width 10 height 13
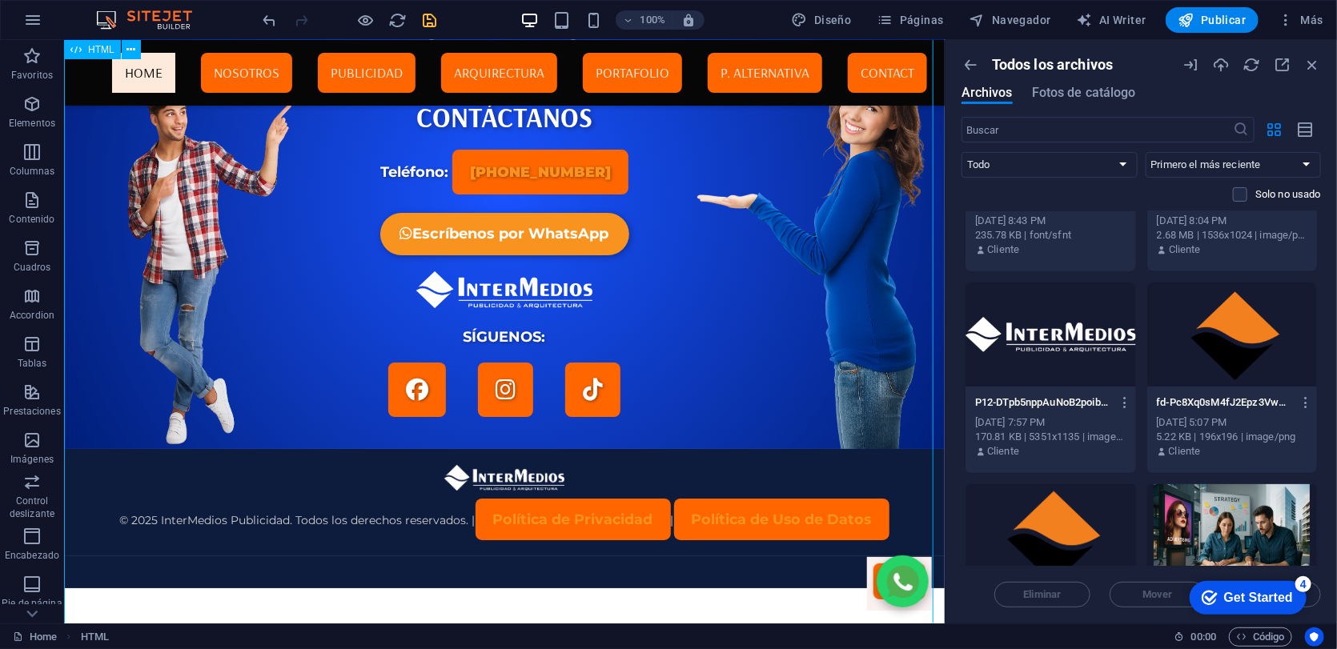
scroll to position [6122, 0]
click at [427, 20] on icon "save" at bounding box center [430, 20] width 18 height 18
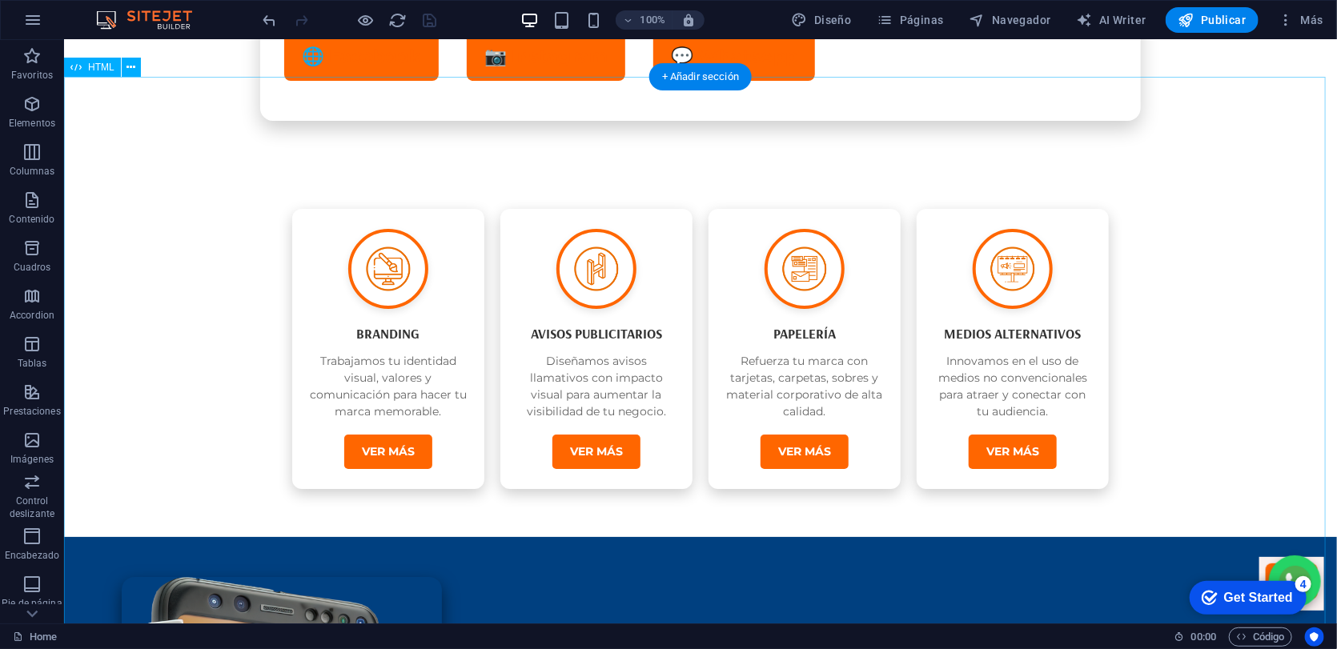
scroll to position [0, 0]
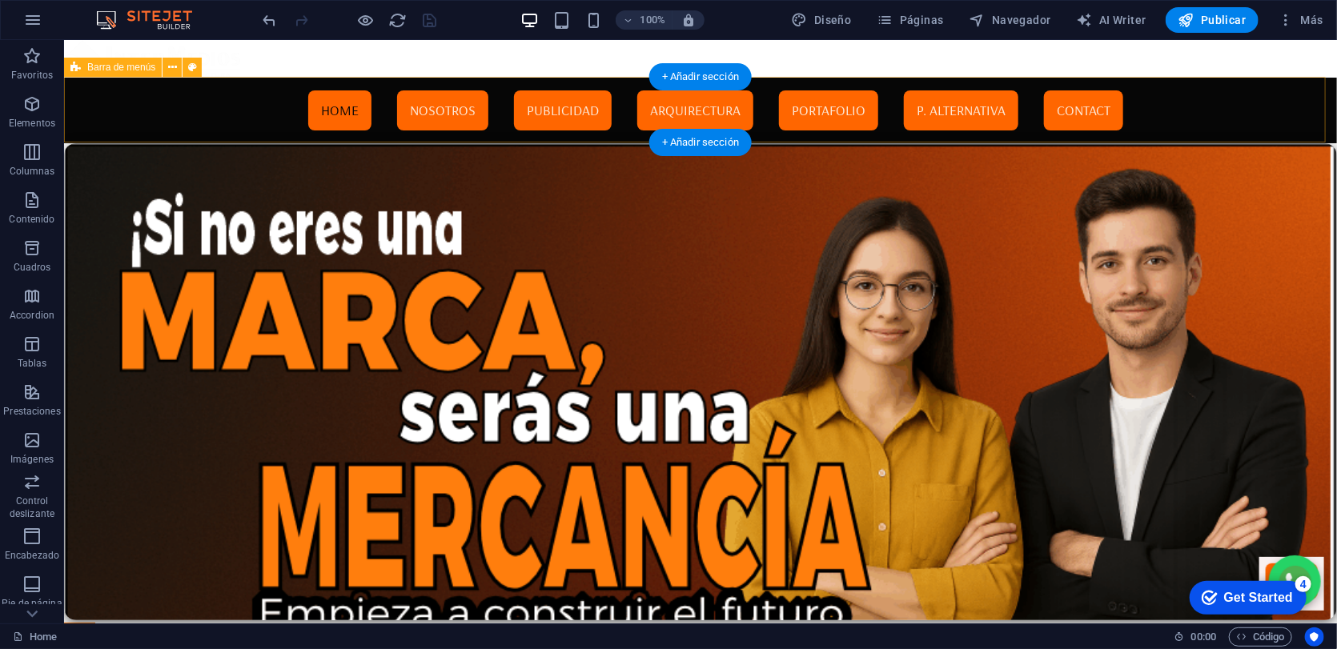
click at [190, 100] on div "Menu Home Nosotros Publicidad Arquirectura Portafolio P. Alternativa Contact" at bounding box center [699, 110] width 1273 height 66
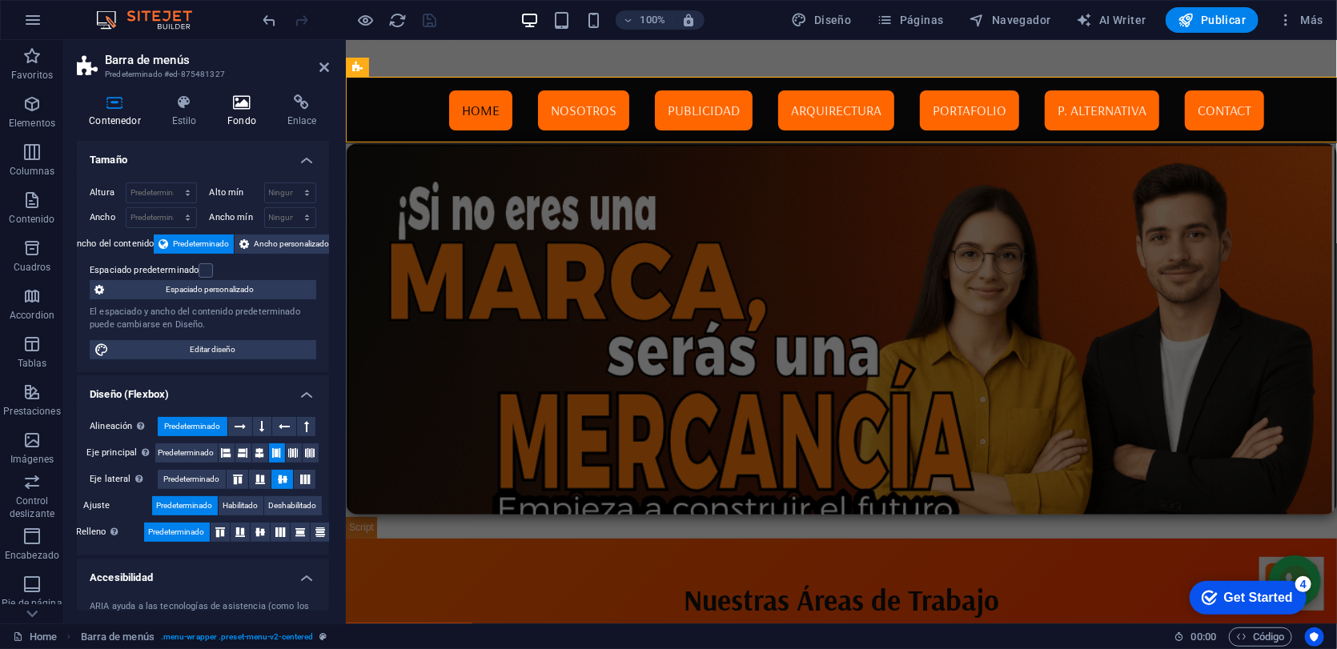
click at [245, 111] on h4 "Fondo" at bounding box center [245, 111] width 60 height 34
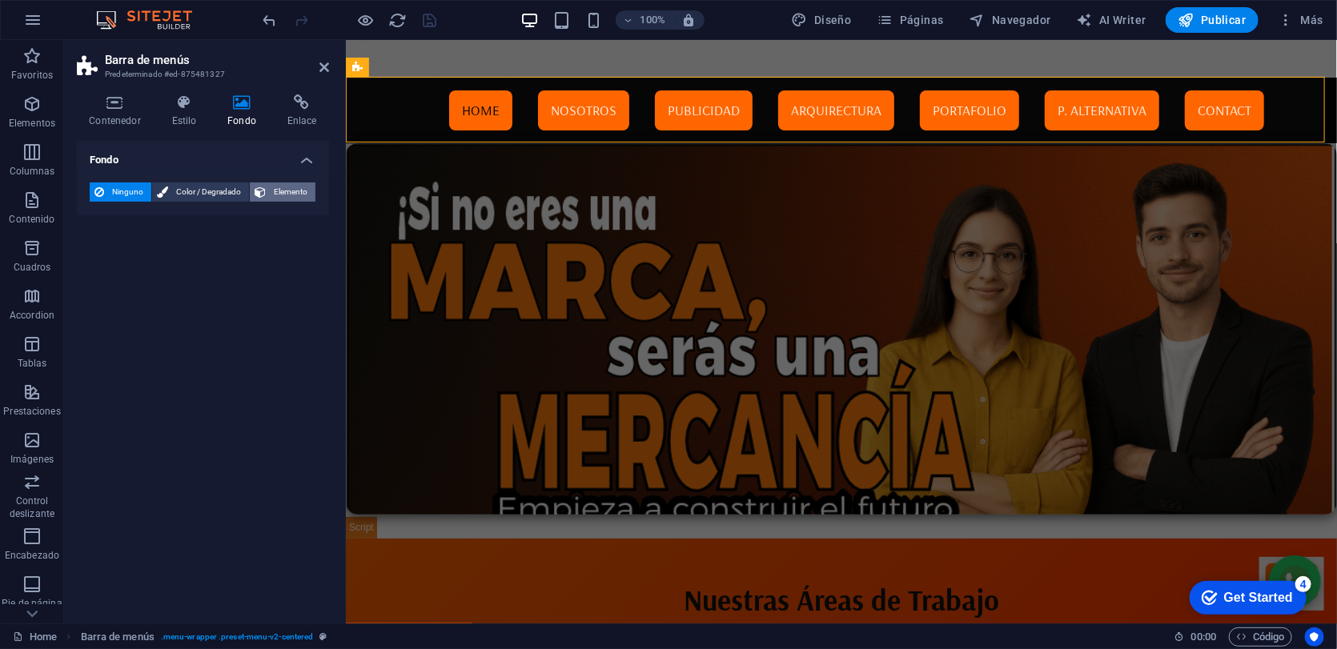
click at [280, 193] on span "Elemento" at bounding box center [291, 191] width 40 height 19
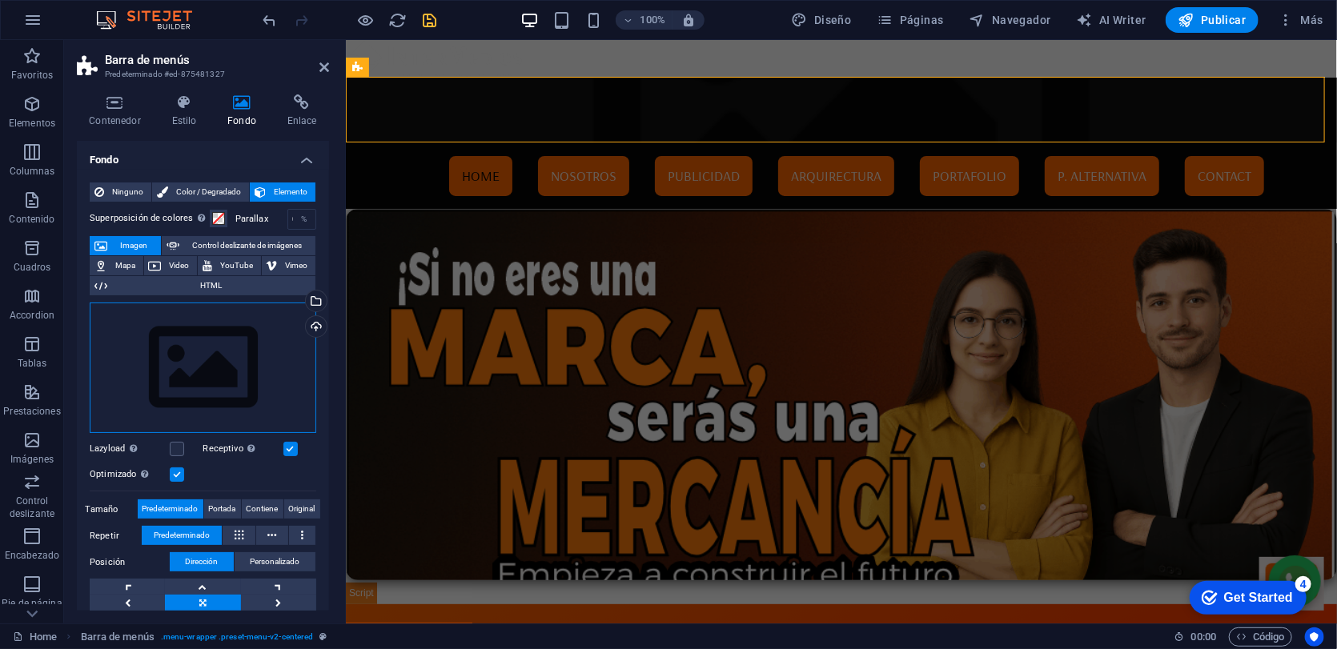
click at [230, 335] on div "Arrastra archivos aquí, haz clic para escoger archivos o selecciona archivos de…" at bounding box center [203, 368] width 226 height 131
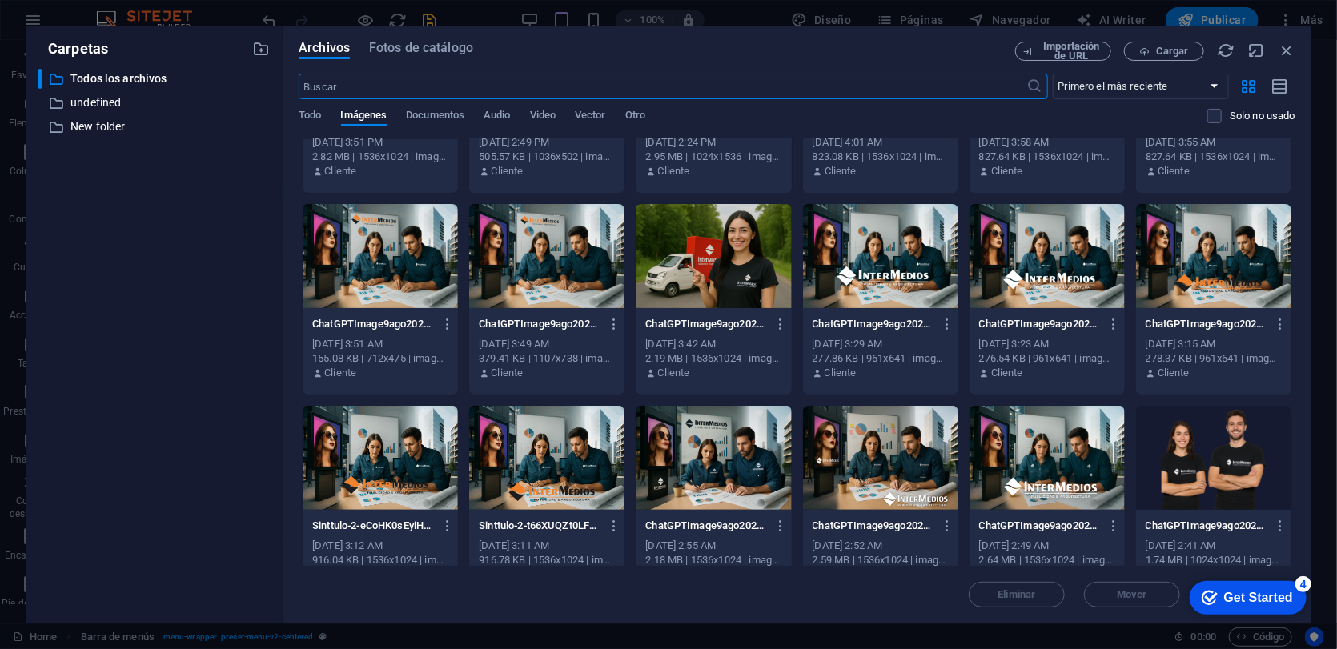
scroll to position [11462, 0]
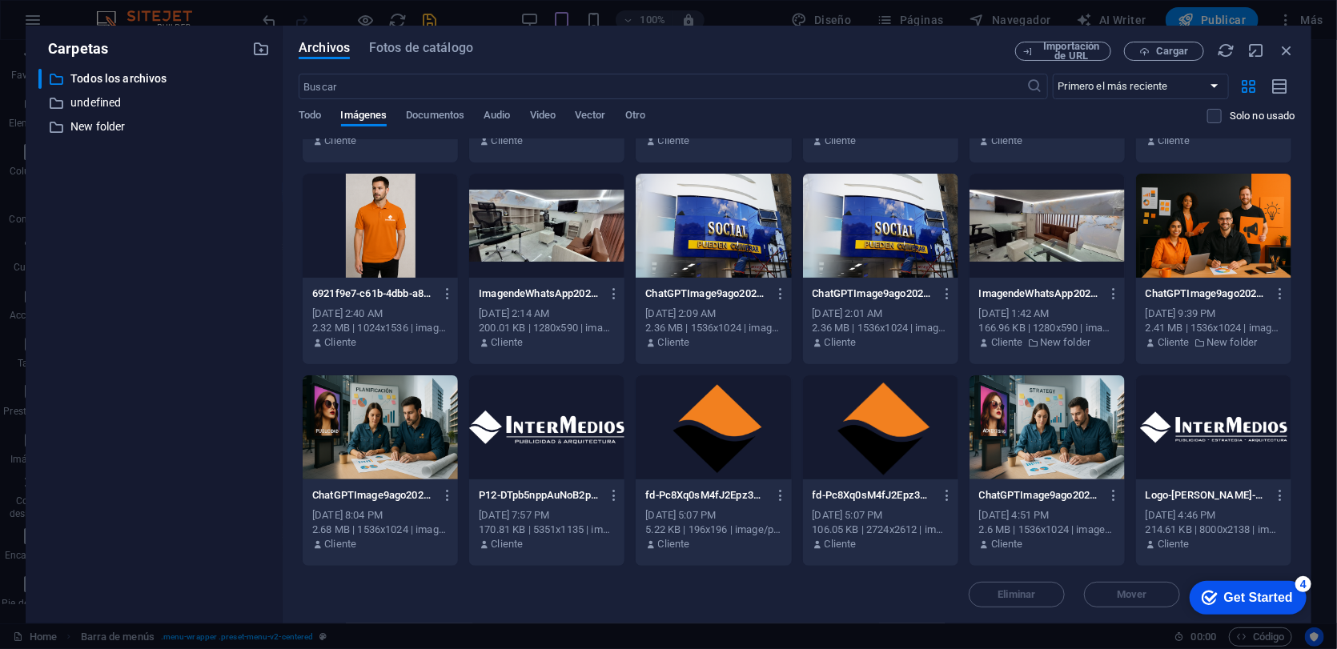
click at [609, 437] on div at bounding box center [546, 427] width 155 height 104
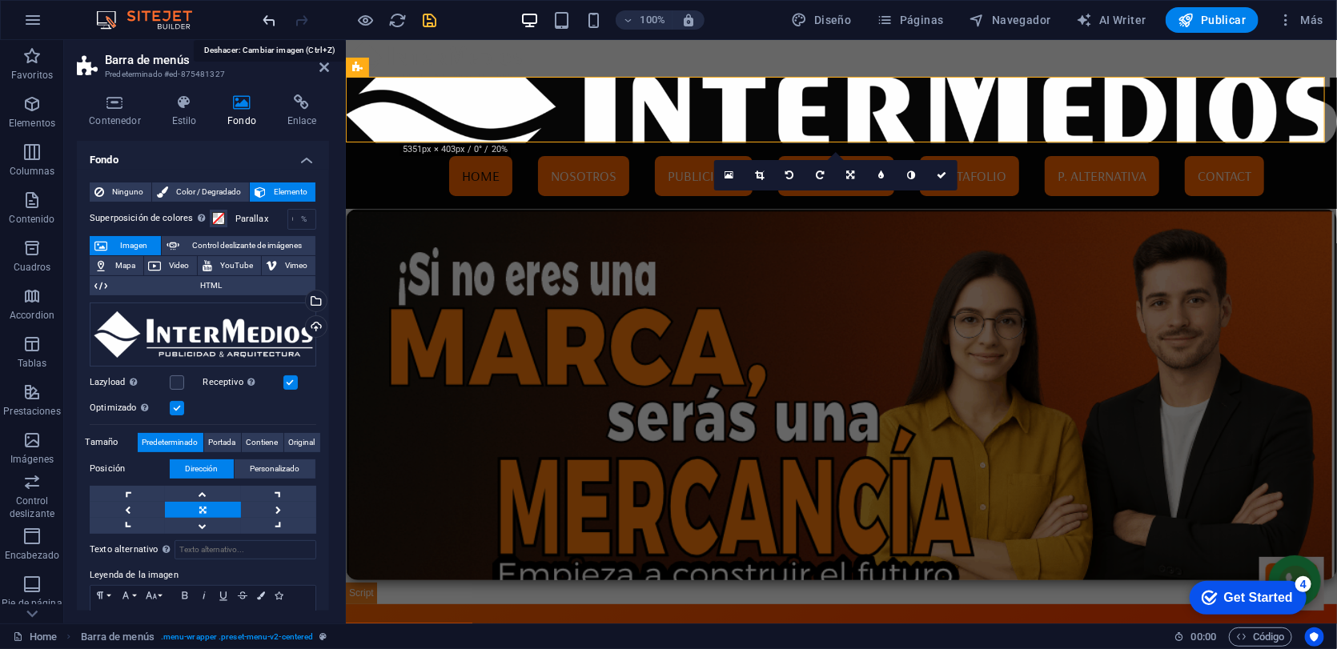
click at [267, 14] on icon "undo" at bounding box center [270, 20] width 18 height 18
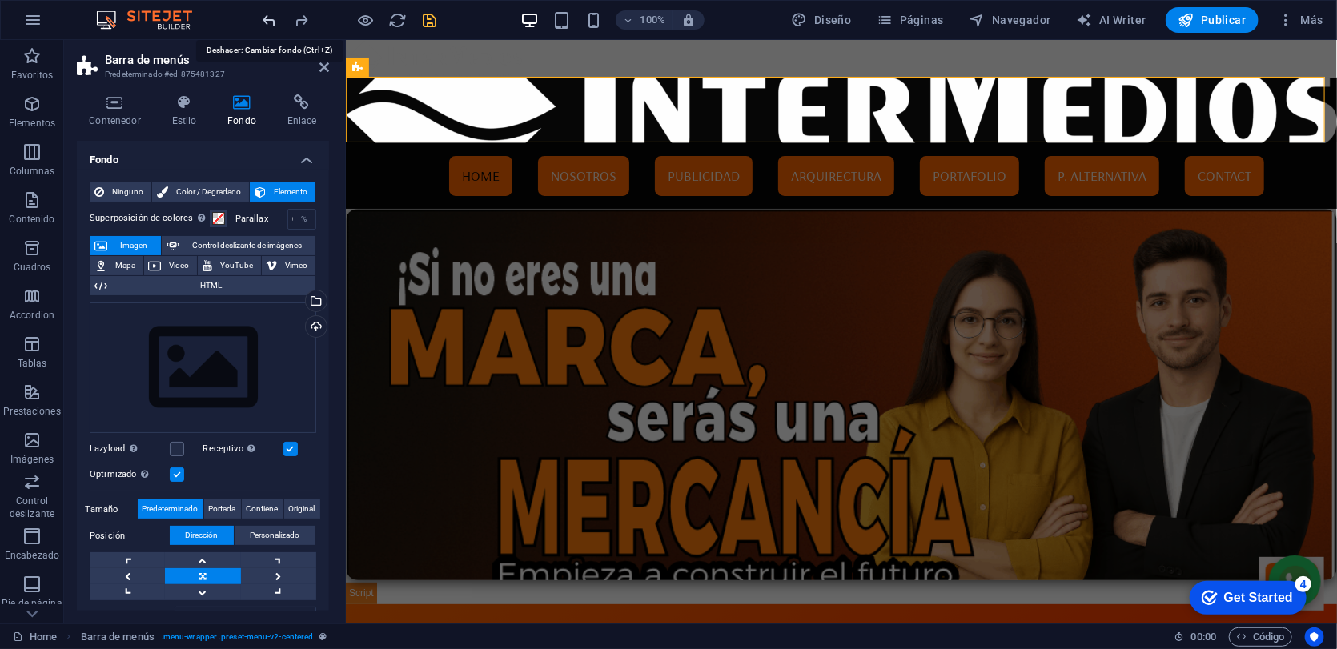
click at [269, 15] on icon "undo" at bounding box center [270, 20] width 18 height 18
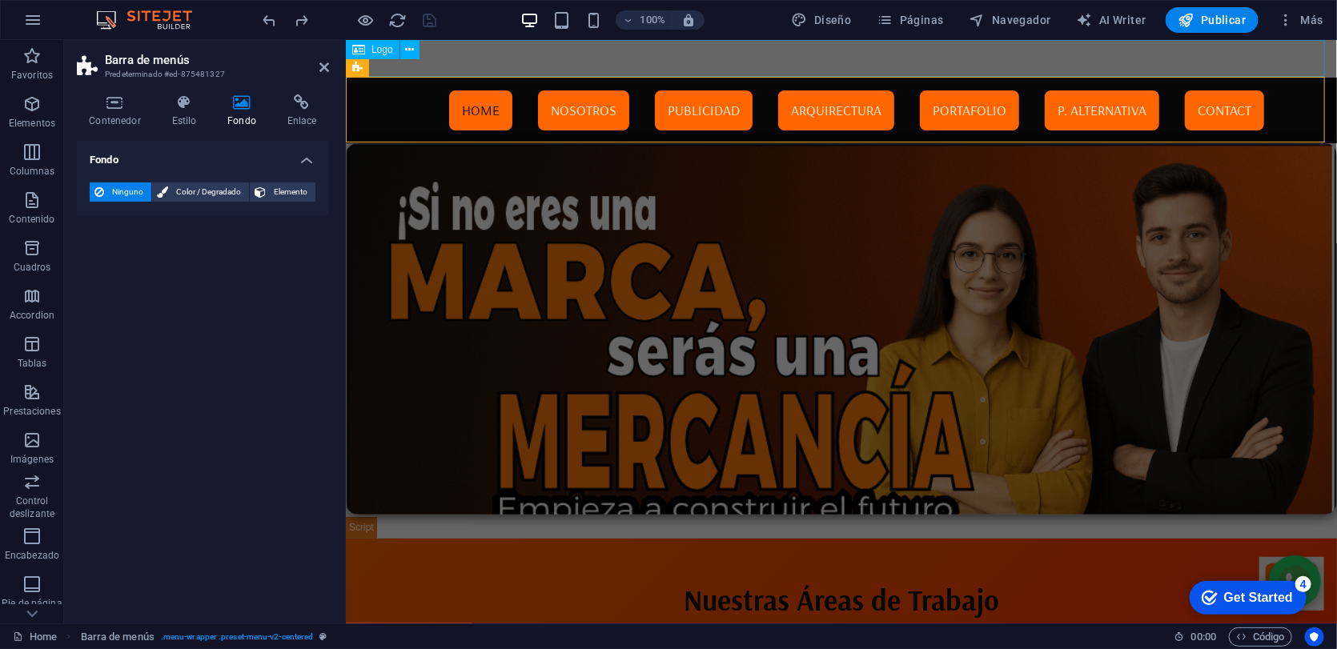
click at [422, 59] on div at bounding box center [840, 58] width 991 height 38
select select "px"
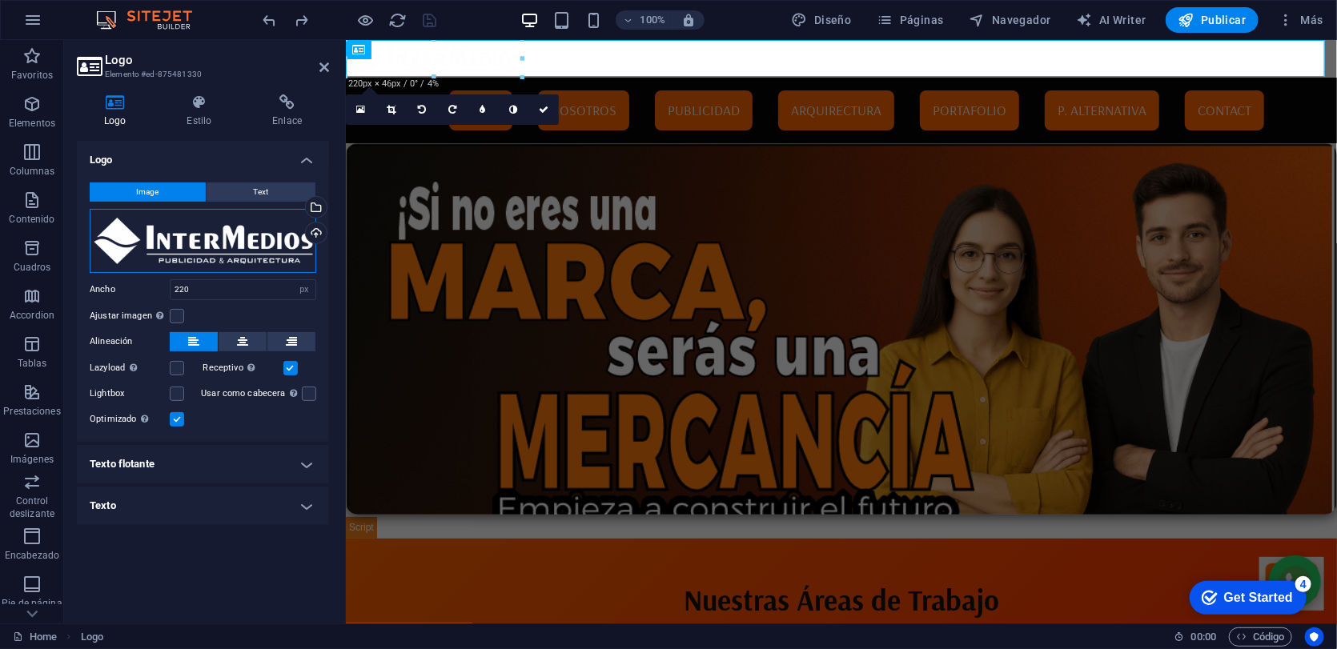
click at [258, 247] on div "Arrastra archivos aquí, haz clic para escoger archivos o selecciona archivos de…" at bounding box center [203, 241] width 226 height 64
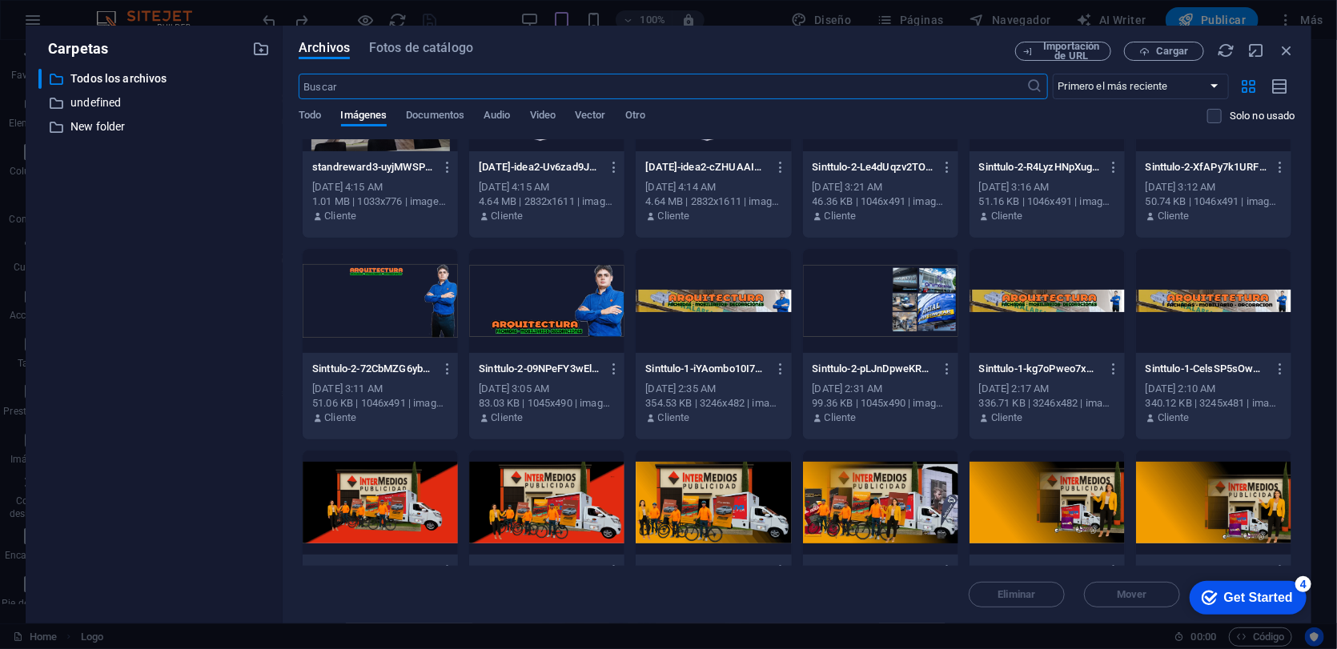
scroll to position [6622, 0]
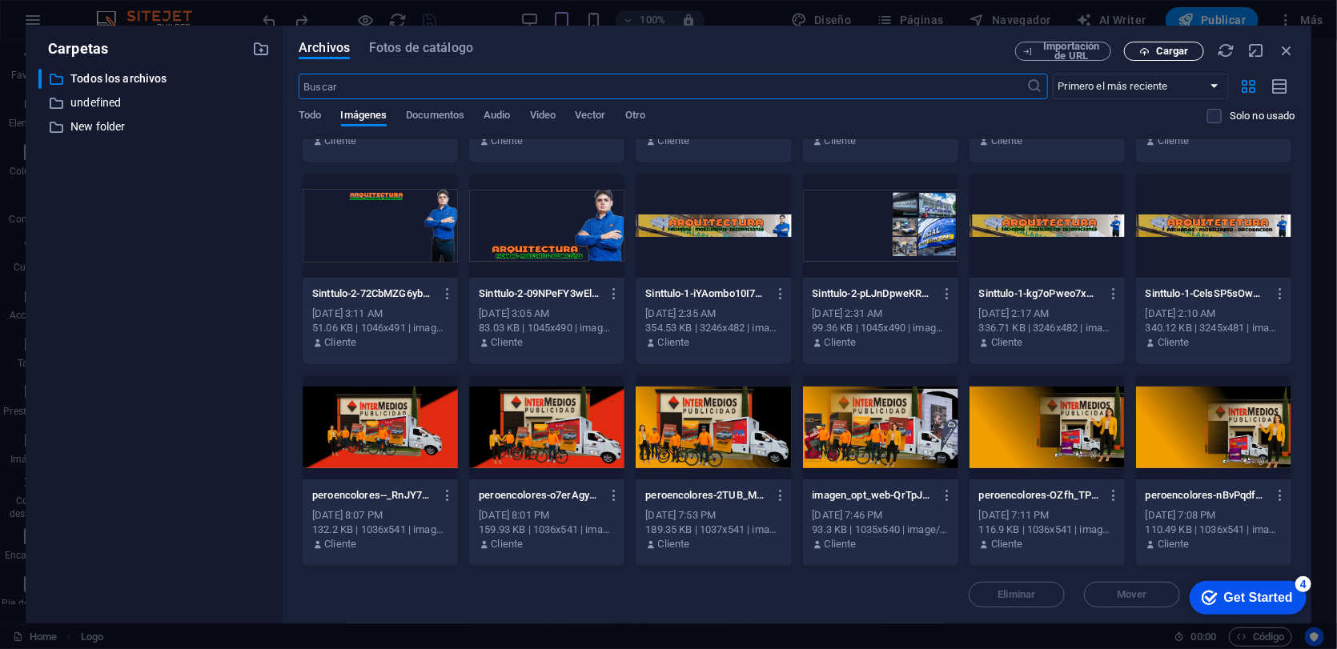
click at [1171, 50] on span "Cargar" at bounding box center [1172, 51] width 33 height 10
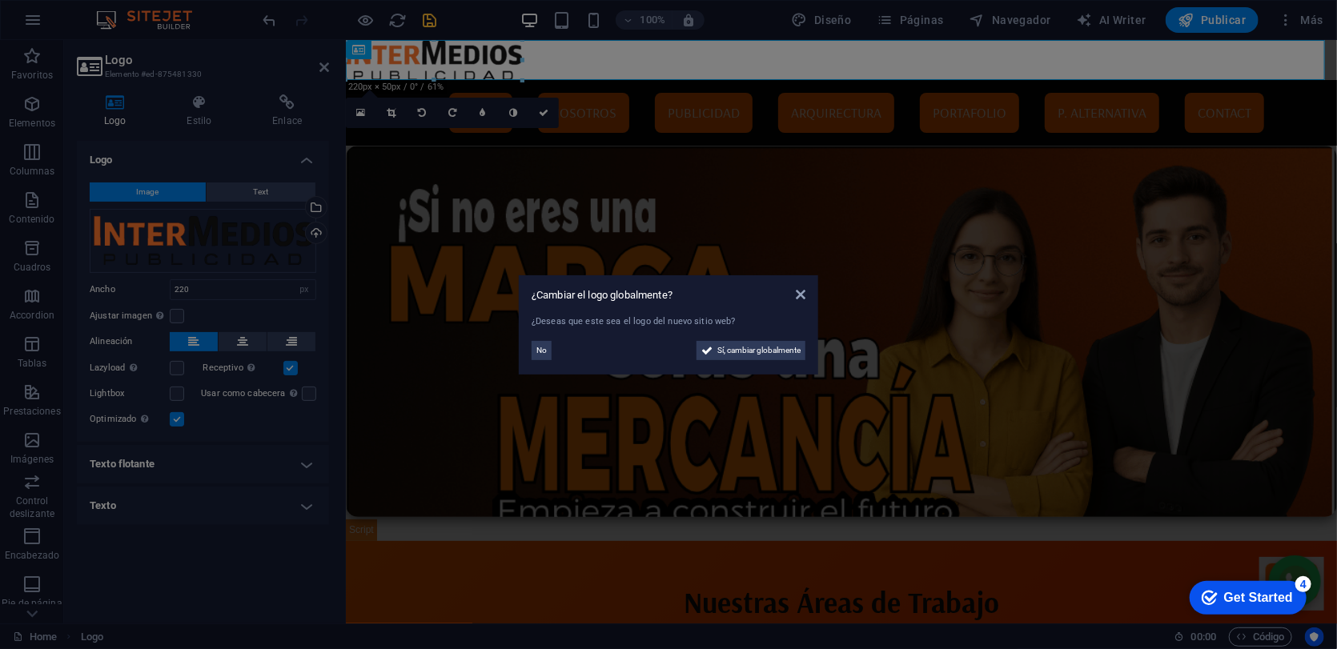
click at [234, 337] on aside "¿Cambiar el logo globalmente? ¿Deseas que este sea el logo del nuevo sitio web?…" at bounding box center [668, 324] width 1337 height 649
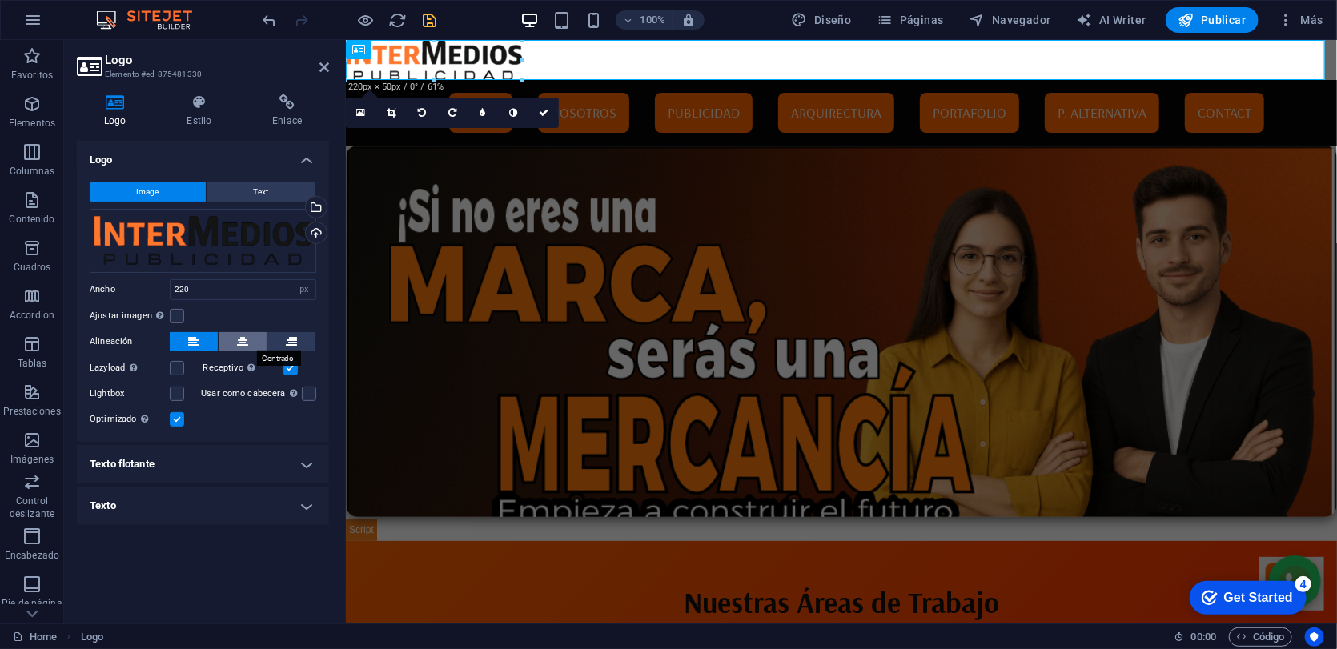
click at [247, 345] on icon at bounding box center [242, 341] width 11 height 19
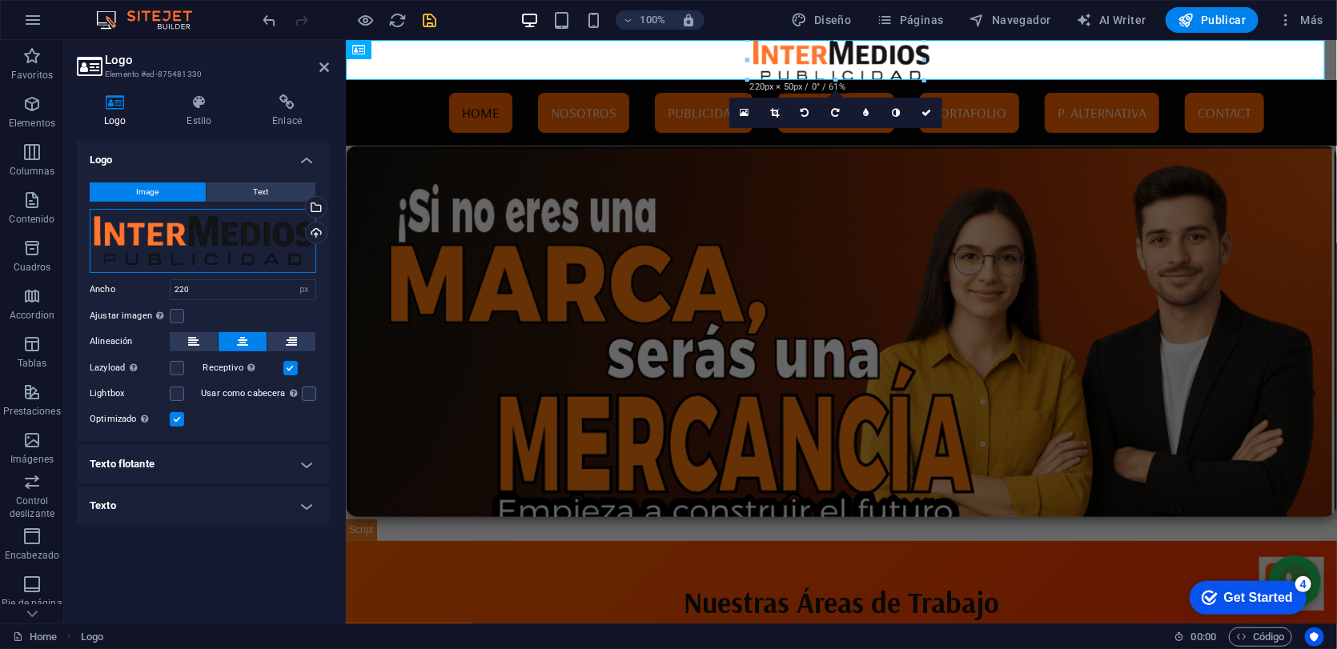
click at [203, 226] on div "Arrastra archivos aquí, haz clic para escoger archivos o selecciona archivos de…" at bounding box center [203, 241] width 226 height 64
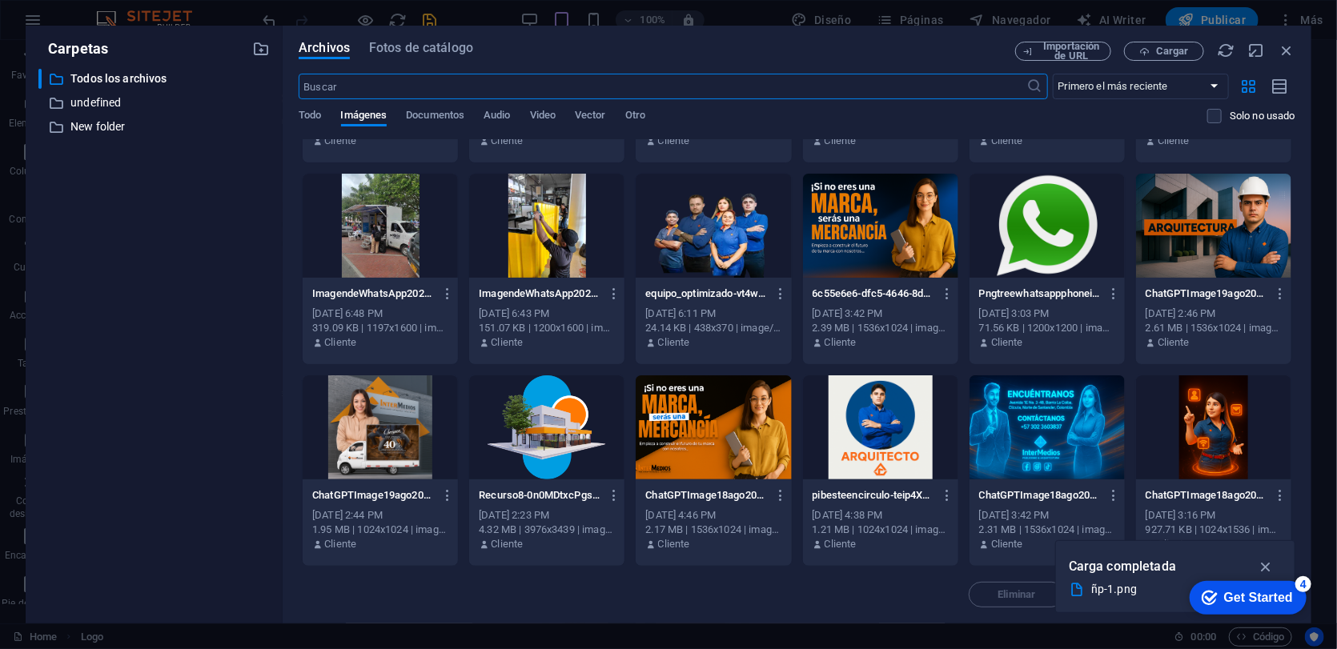
scroll to position [4343, 0]
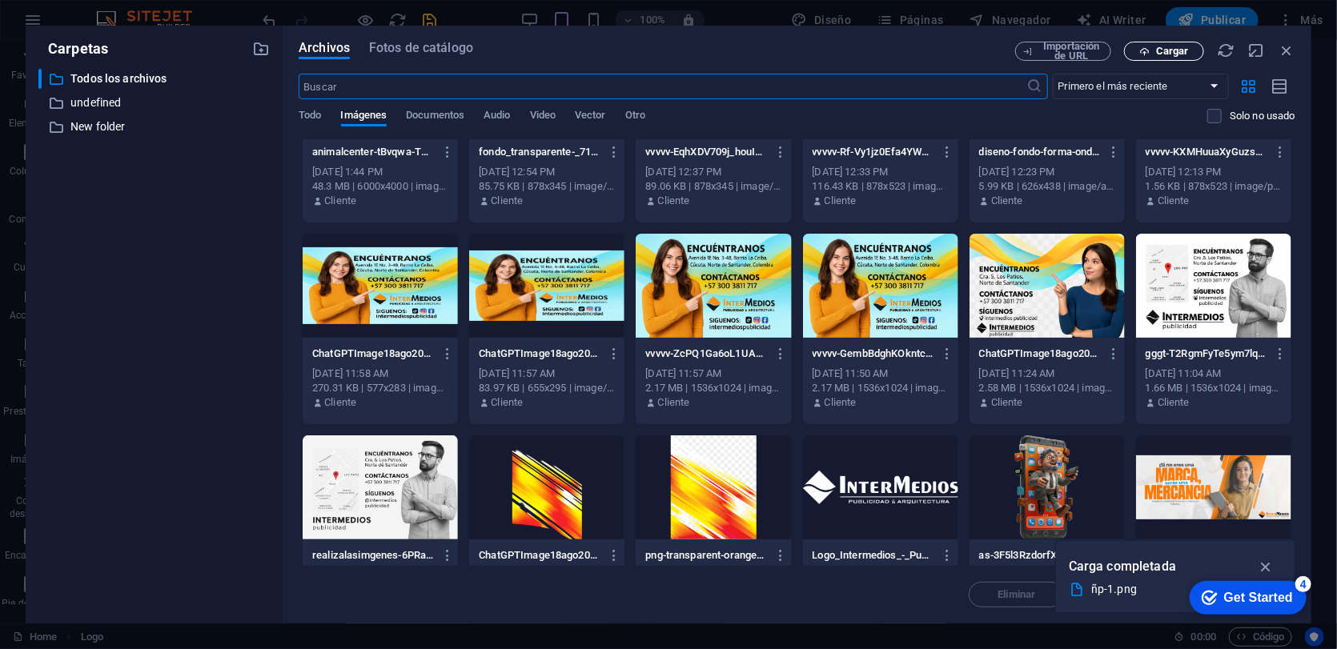
click at [1160, 54] on span "Cargar" at bounding box center [1172, 51] width 33 height 10
click at [543, 311] on div at bounding box center [546, 286] width 155 height 104
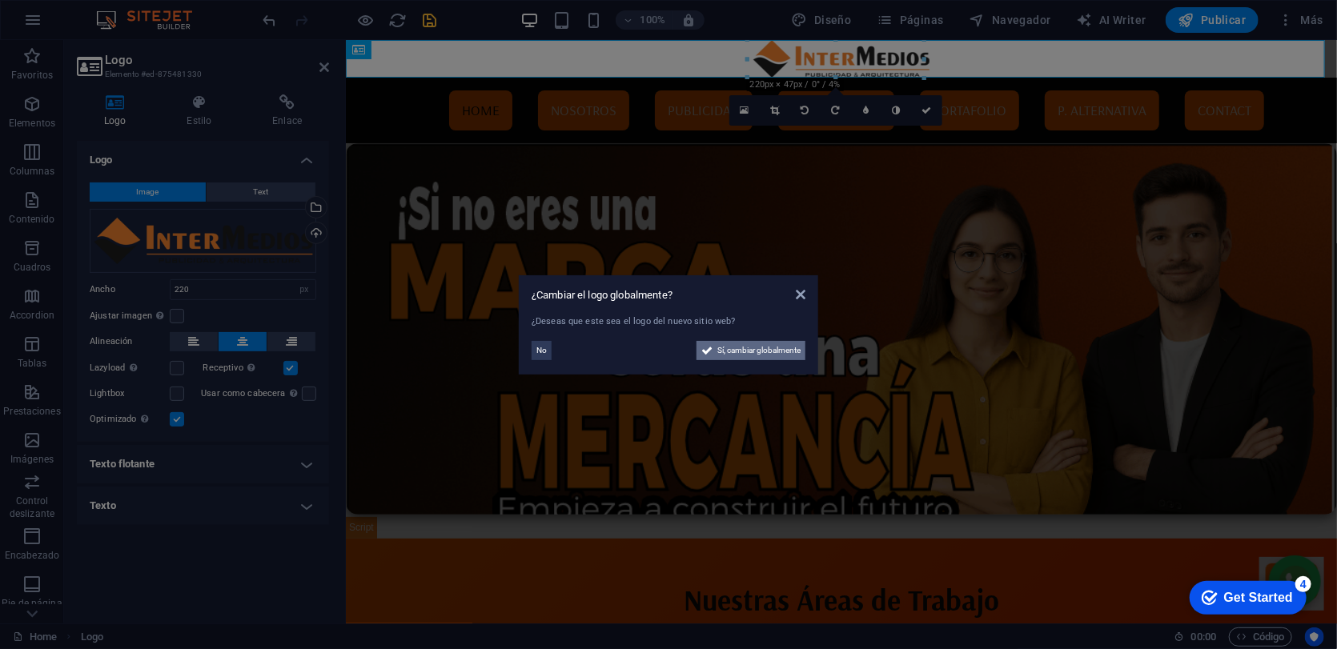
click at [744, 345] on span "Sí, cambiar globalmente" at bounding box center [758, 350] width 83 height 19
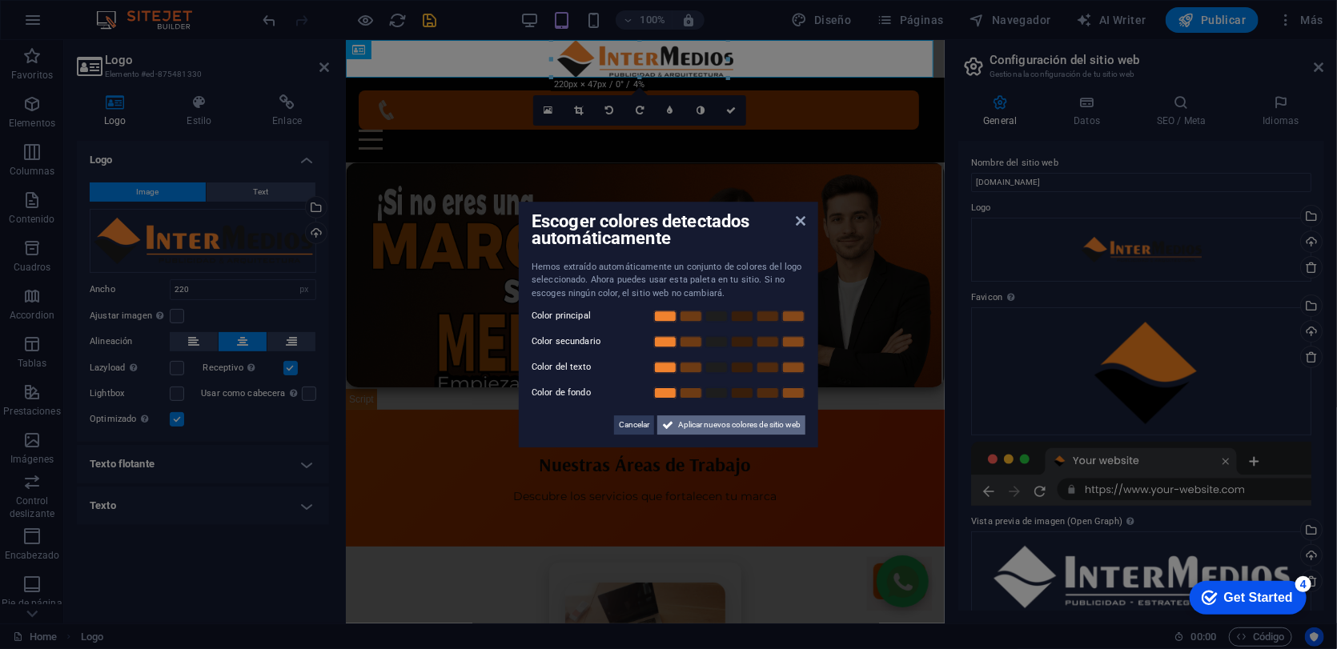
click at [736, 421] on span "Aplicar nuevos colores de sitio web" at bounding box center [739, 424] width 122 height 19
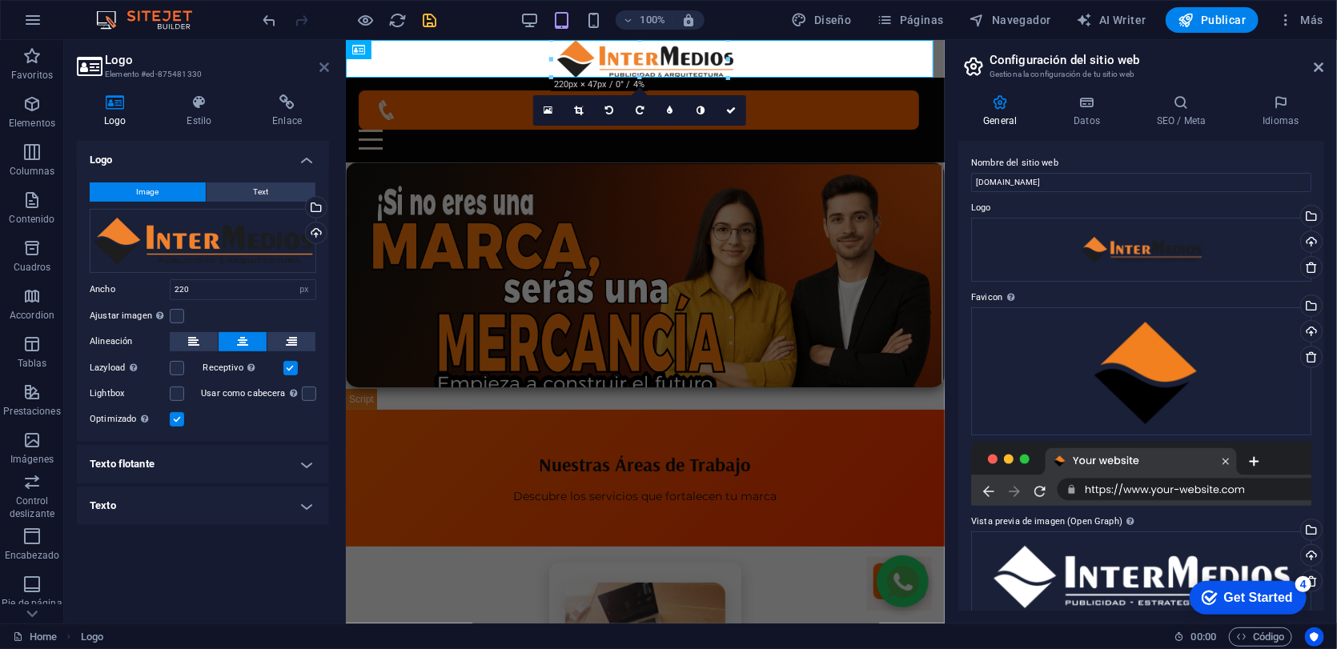
click at [325, 66] on icon at bounding box center [324, 67] width 10 height 13
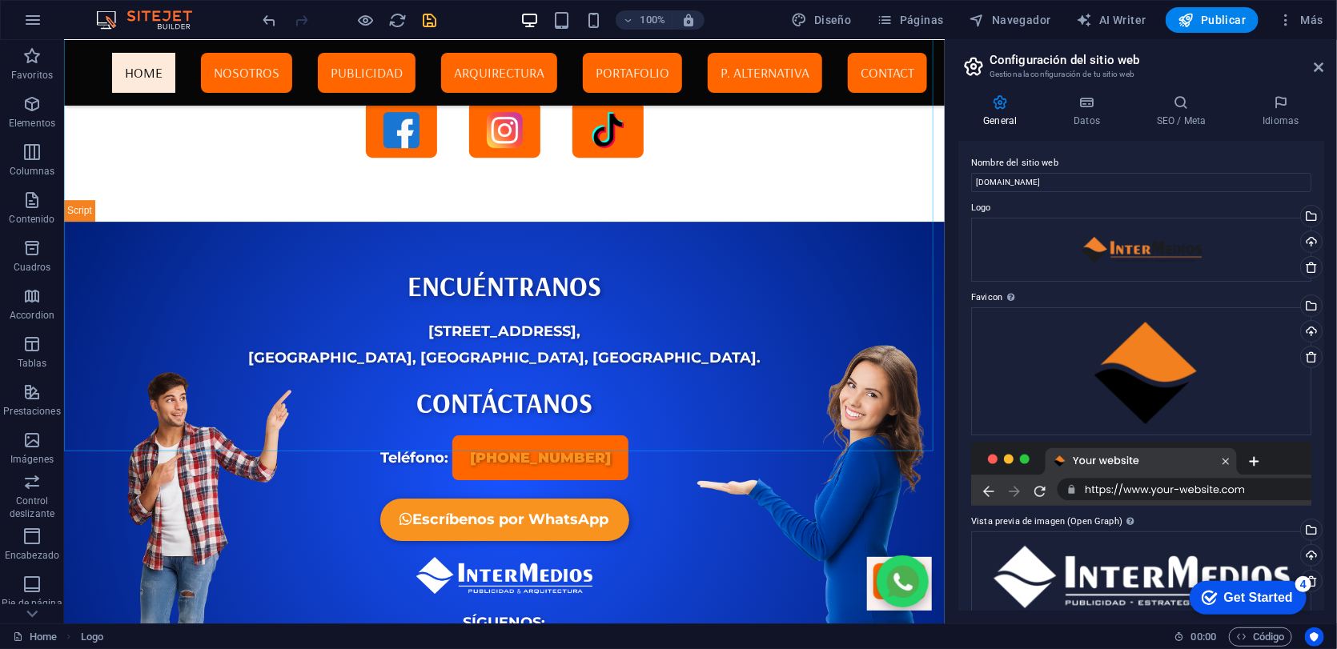
scroll to position [6122, 0]
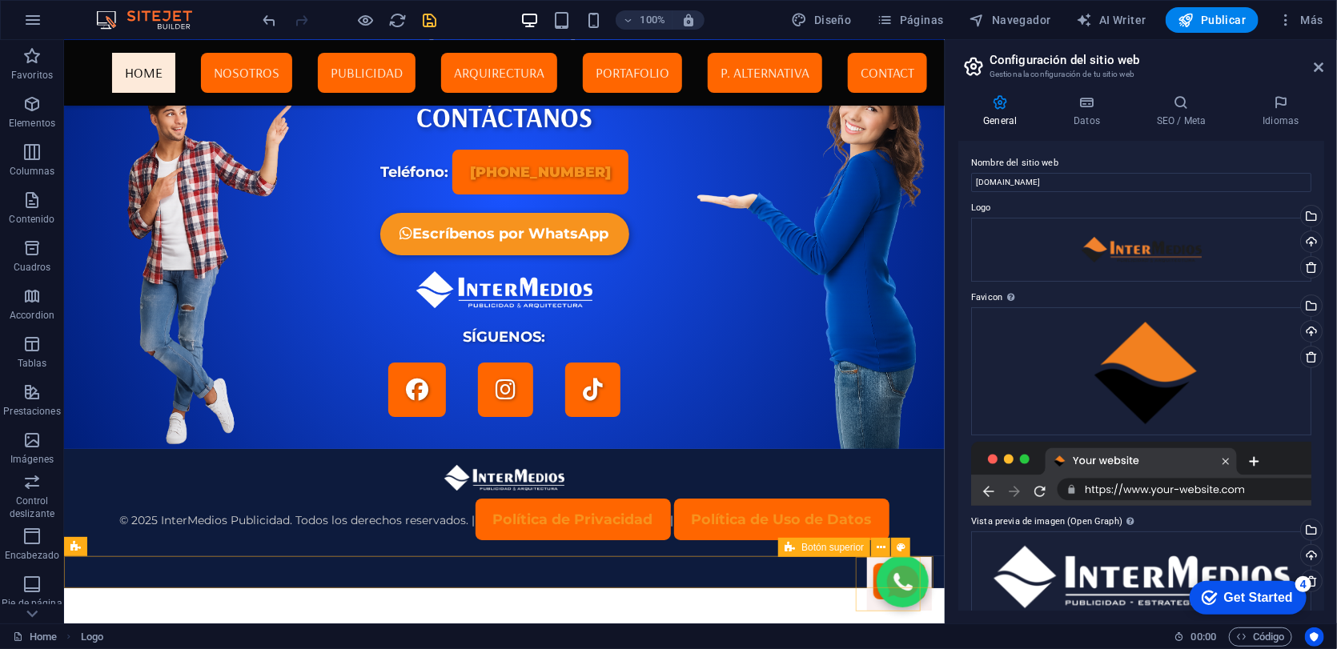
click at [866, 575] on figure at bounding box center [898, 583] width 65 height 54
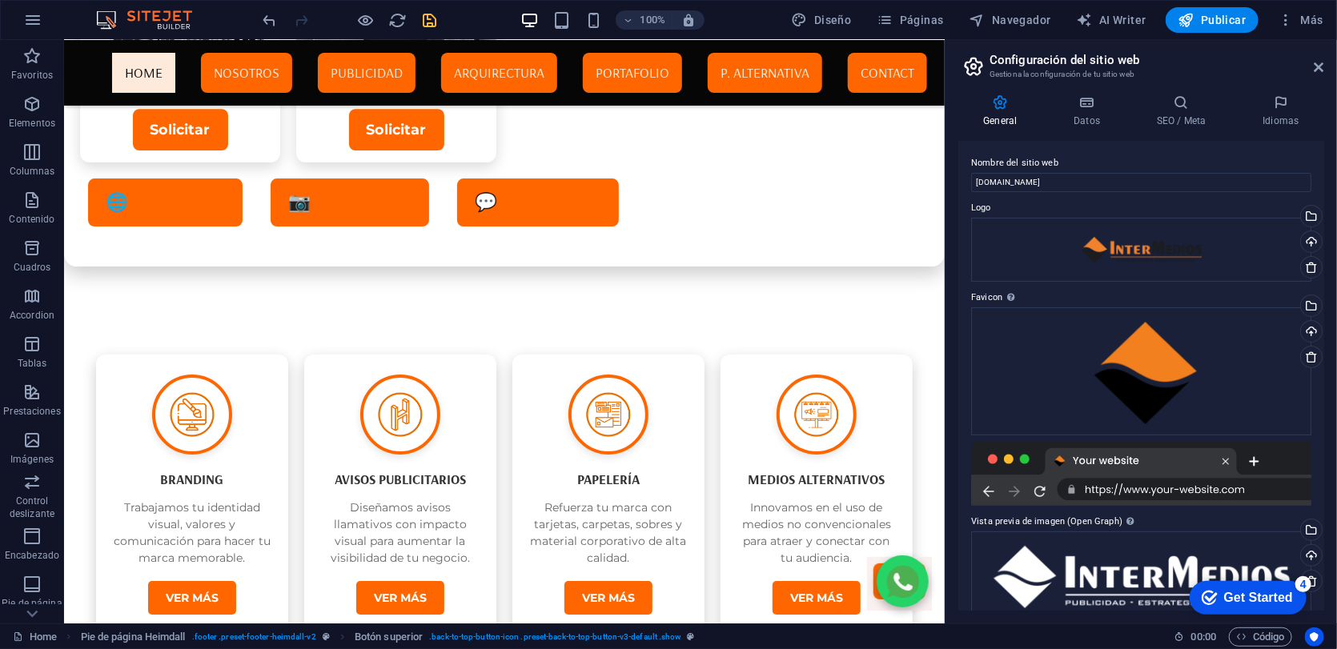
scroll to position [0, 0]
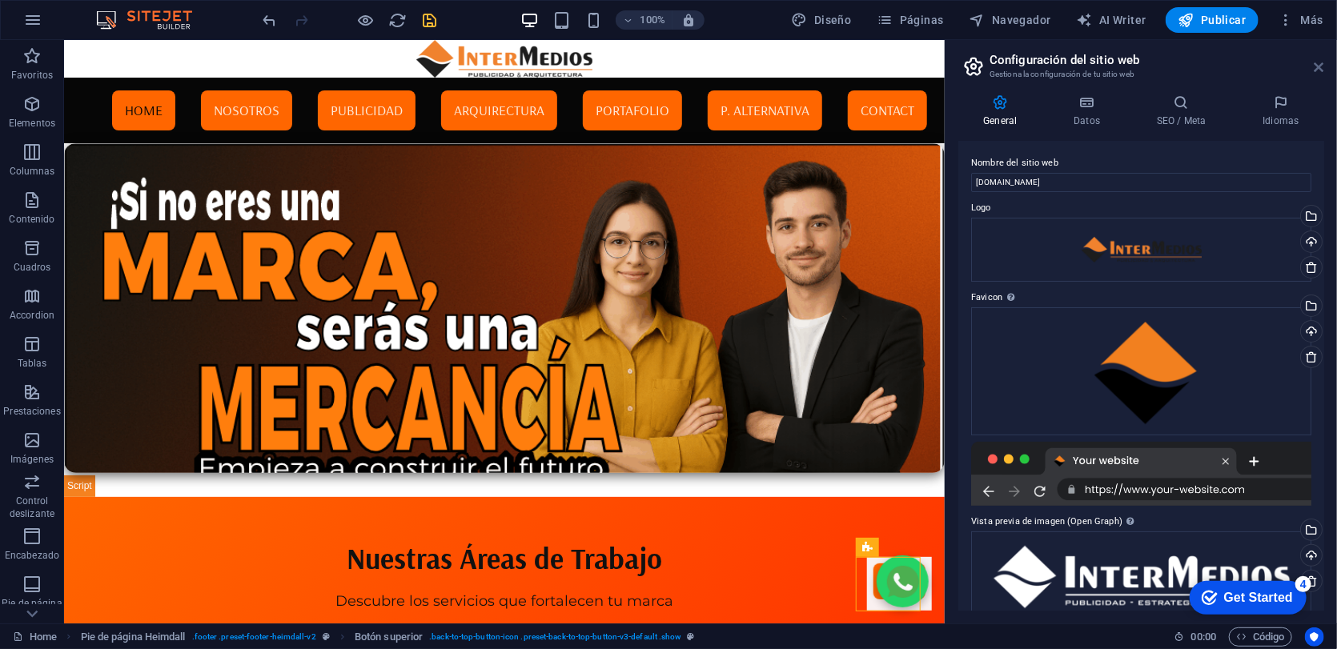
click at [1320, 66] on icon at bounding box center [1319, 67] width 10 height 13
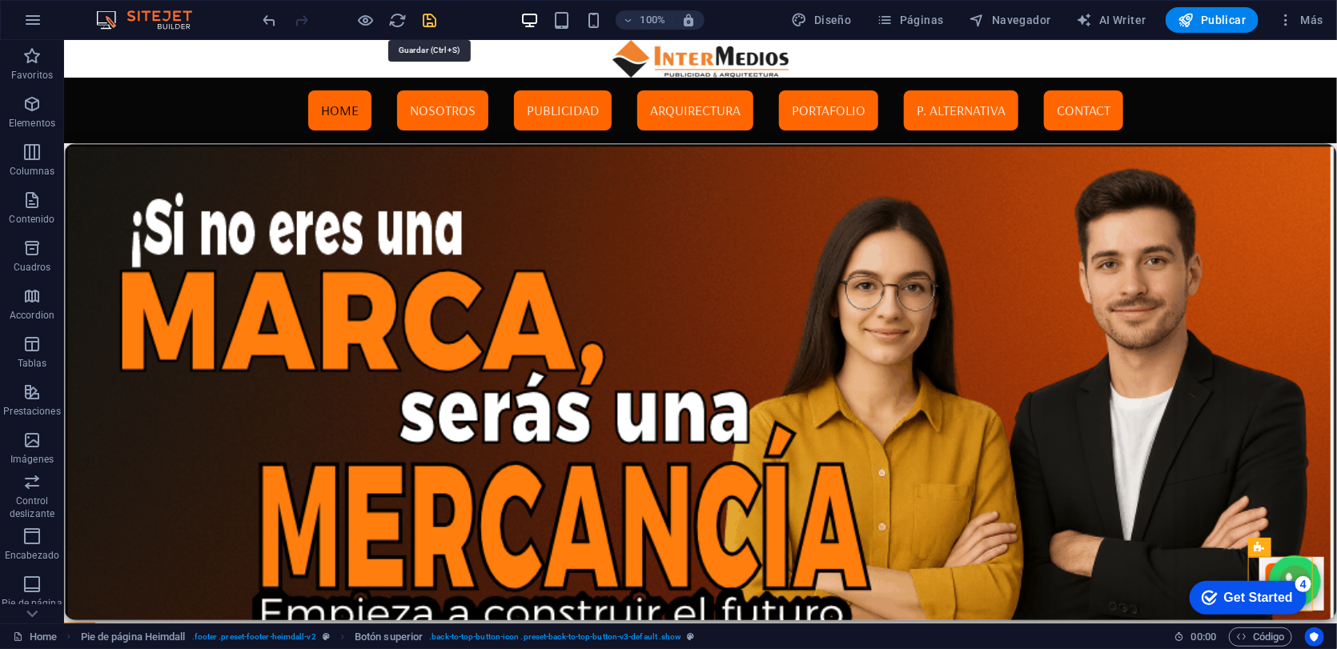
click at [435, 18] on icon "save" at bounding box center [430, 20] width 18 height 18
